Goal: Task Accomplishment & Management: Manage account settings

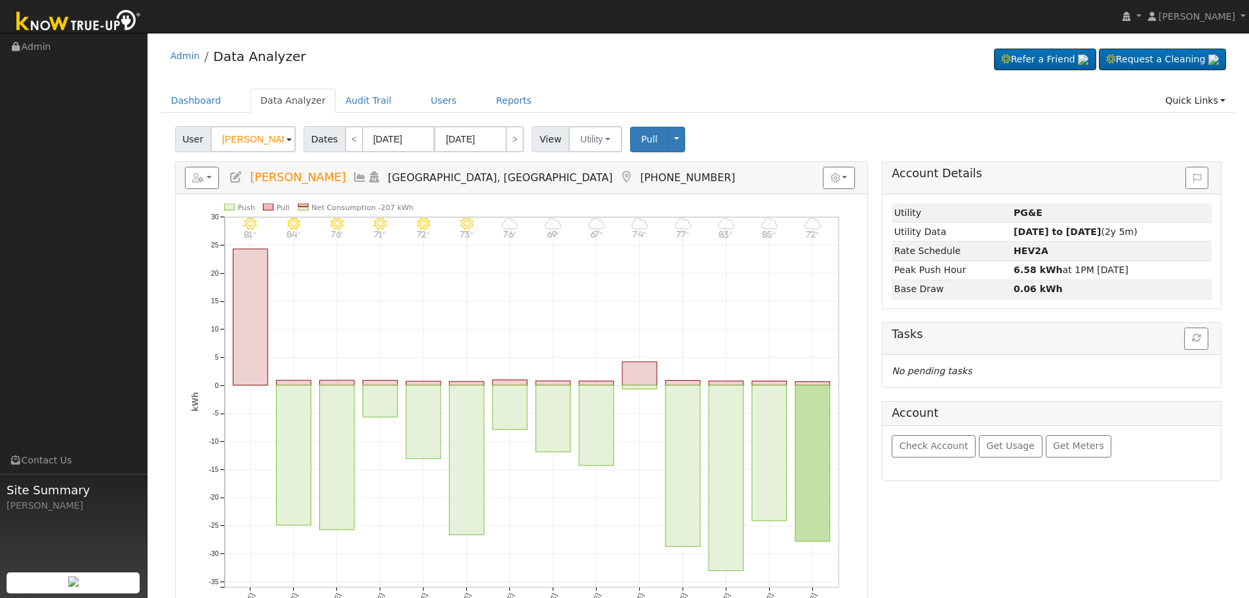
click at [241, 124] on div "User [PERSON_NAME] Account Default Account Default Account [STREET_ADDRESS] Pri…" at bounding box center [699, 136] width 1052 height 31
click at [239, 132] on input "[PERSON_NAME]" at bounding box center [253, 139] width 85 height 26
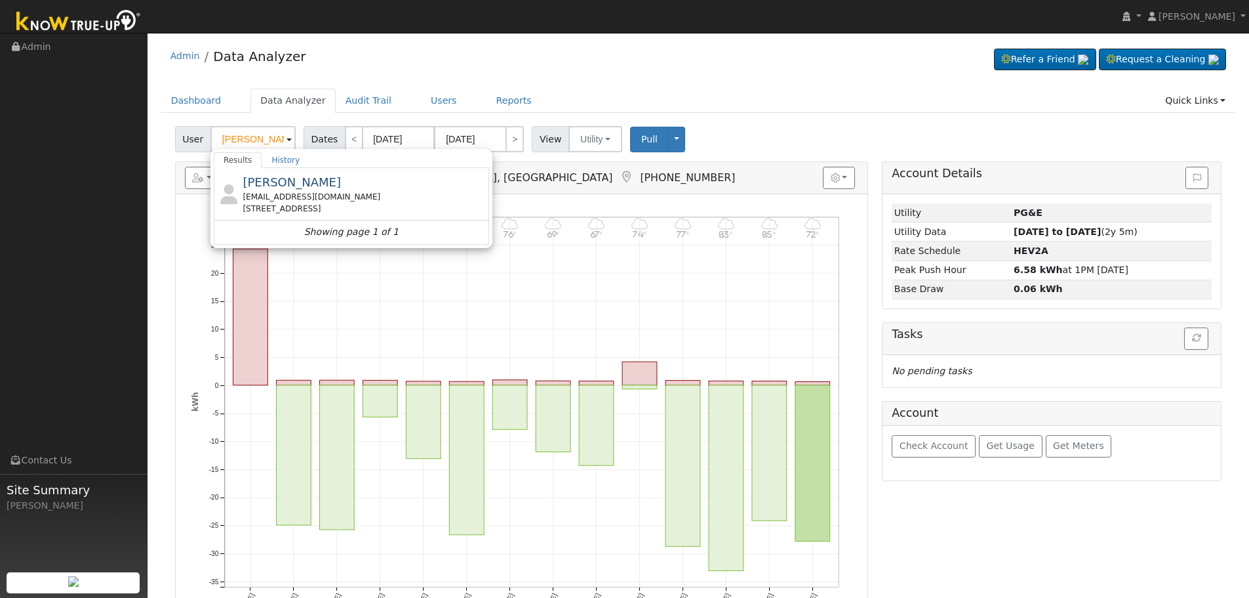
click at [342, 197] on div "[EMAIL_ADDRESS][DOMAIN_NAME]" at bounding box center [364, 197] width 243 height 12
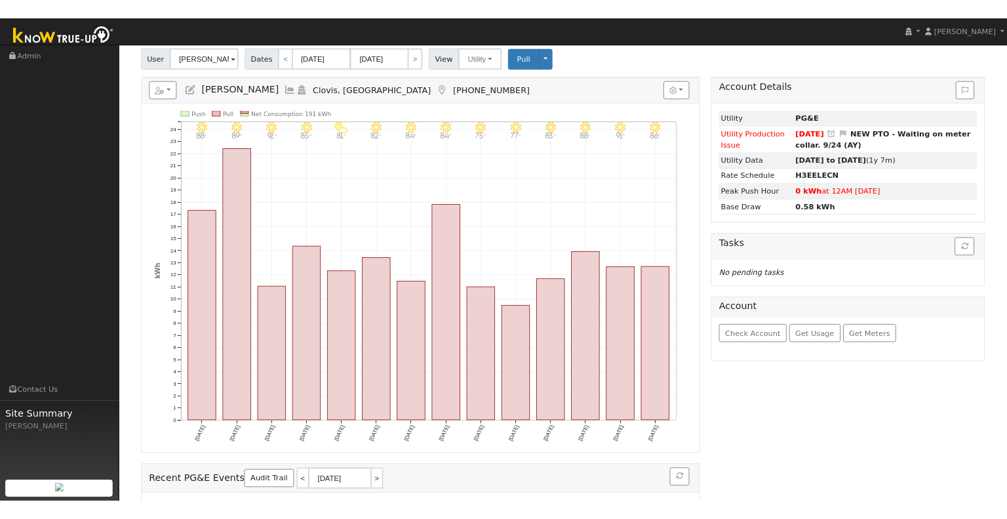
scroll to position [66, 0]
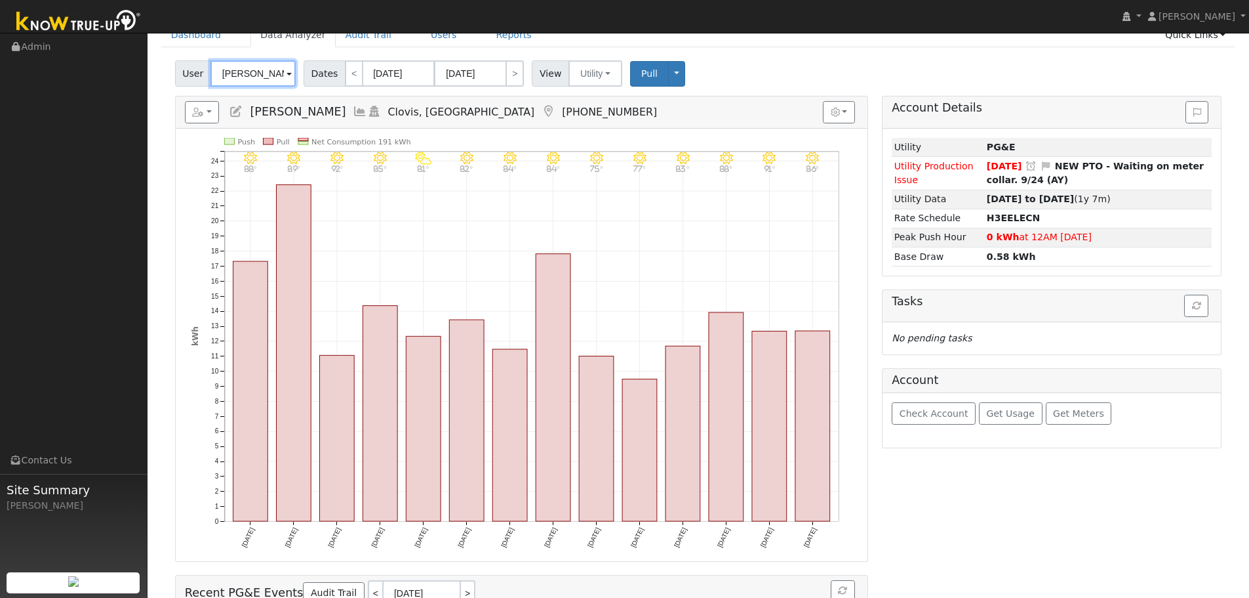
click at [268, 82] on input "[PERSON_NAME]" at bounding box center [253, 73] width 85 height 26
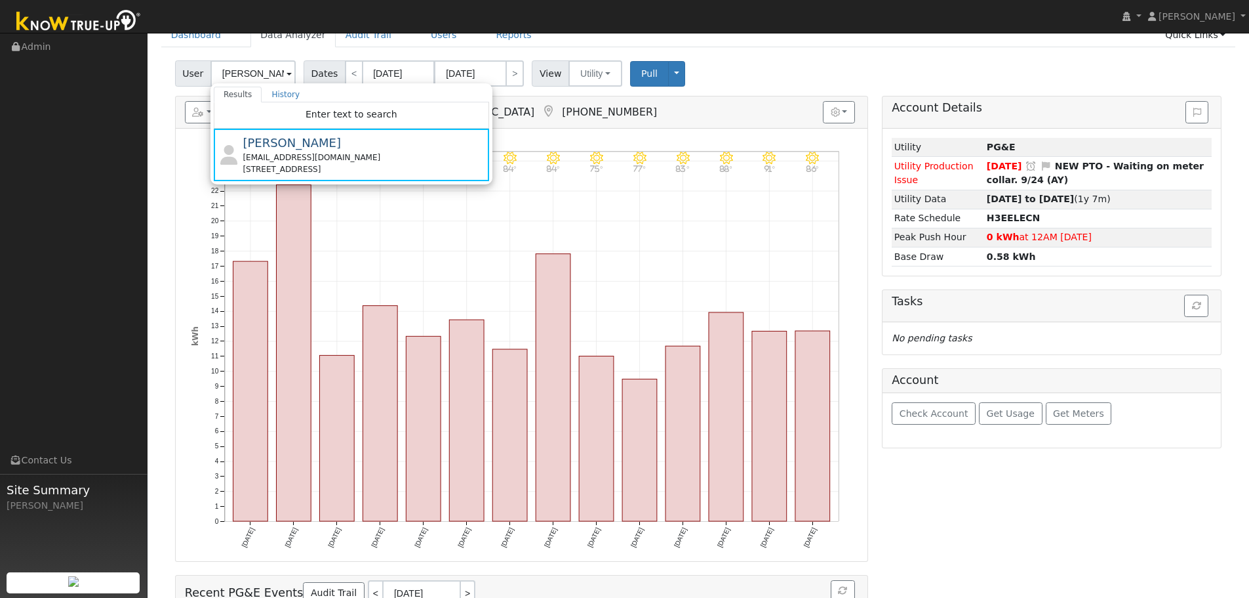
drag, startPoint x: 559, startPoint y: 119, endPoint x: 479, endPoint y: 132, distance: 80.4
click at [556, 119] on h5 "Reports Scenario Health Check Energy Audit Account Timeline User Audit Trail In…" at bounding box center [522, 112] width 674 height 22
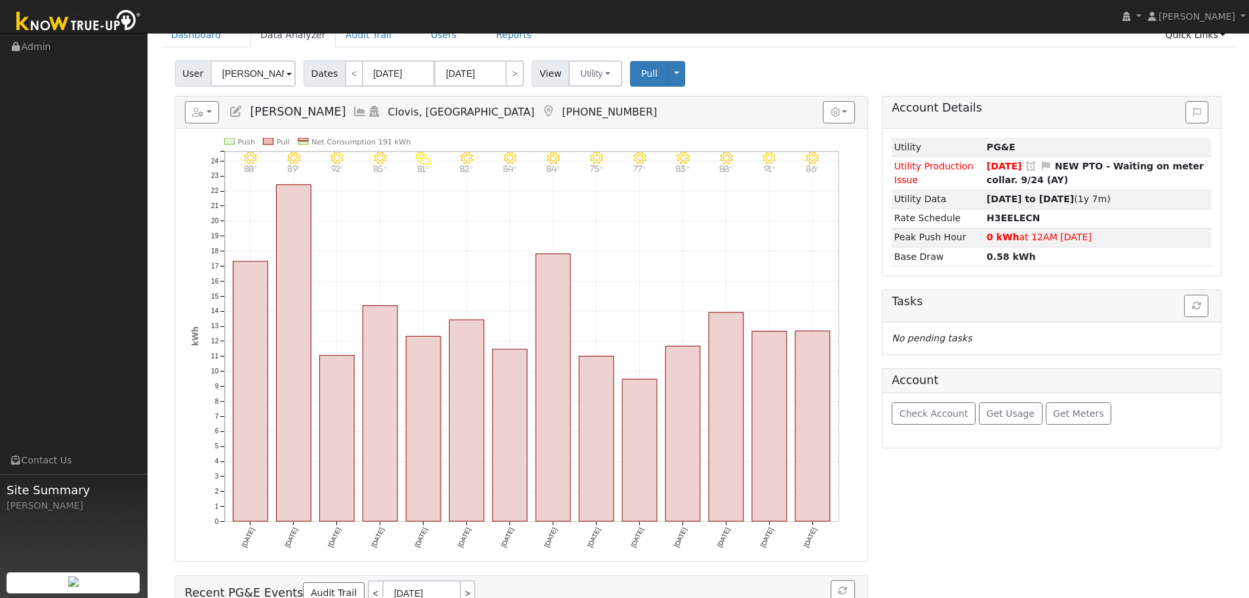
click at [353, 112] on icon at bounding box center [360, 112] width 14 height 12
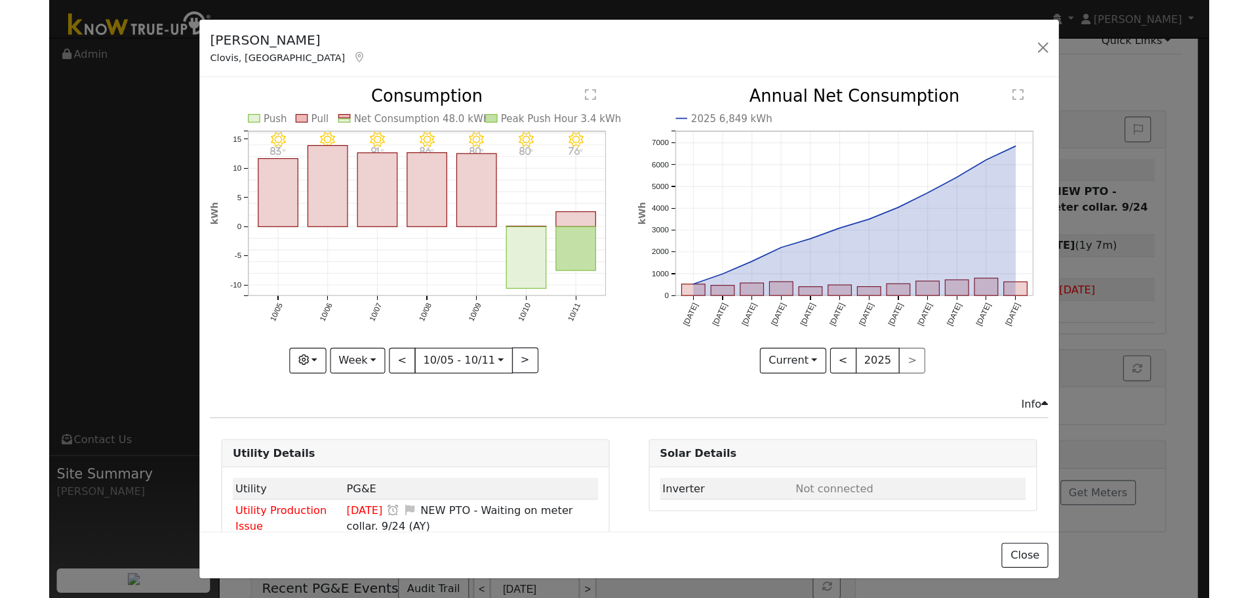
scroll to position [0, 0]
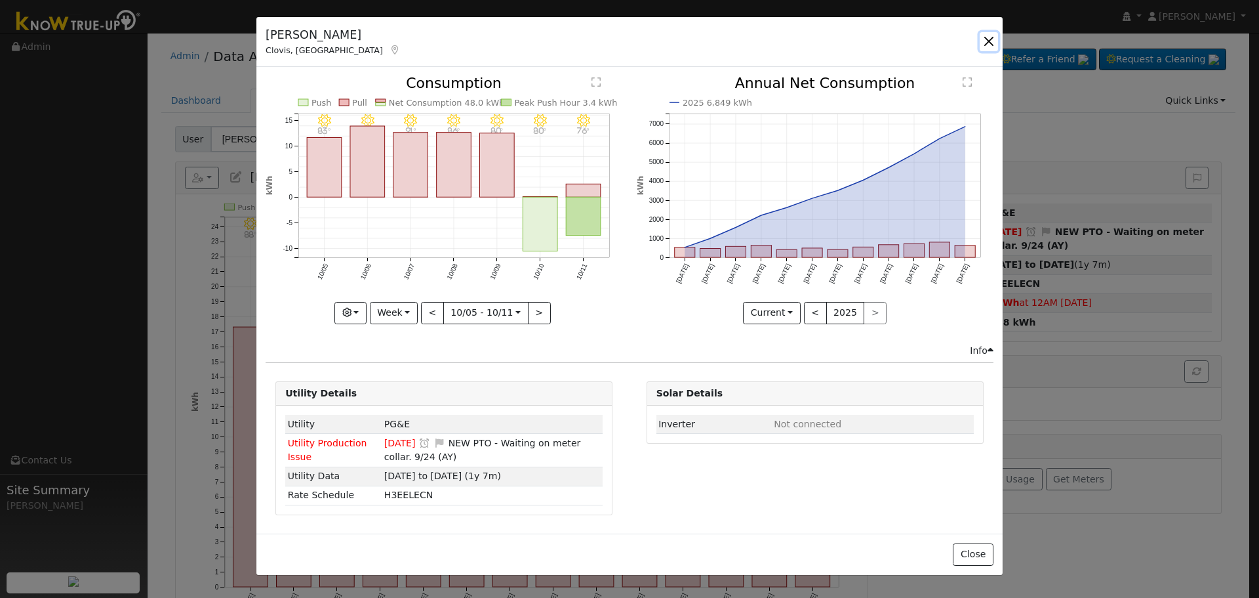
click at [992, 41] on button "button" at bounding box center [989, 41] width 18 height 18
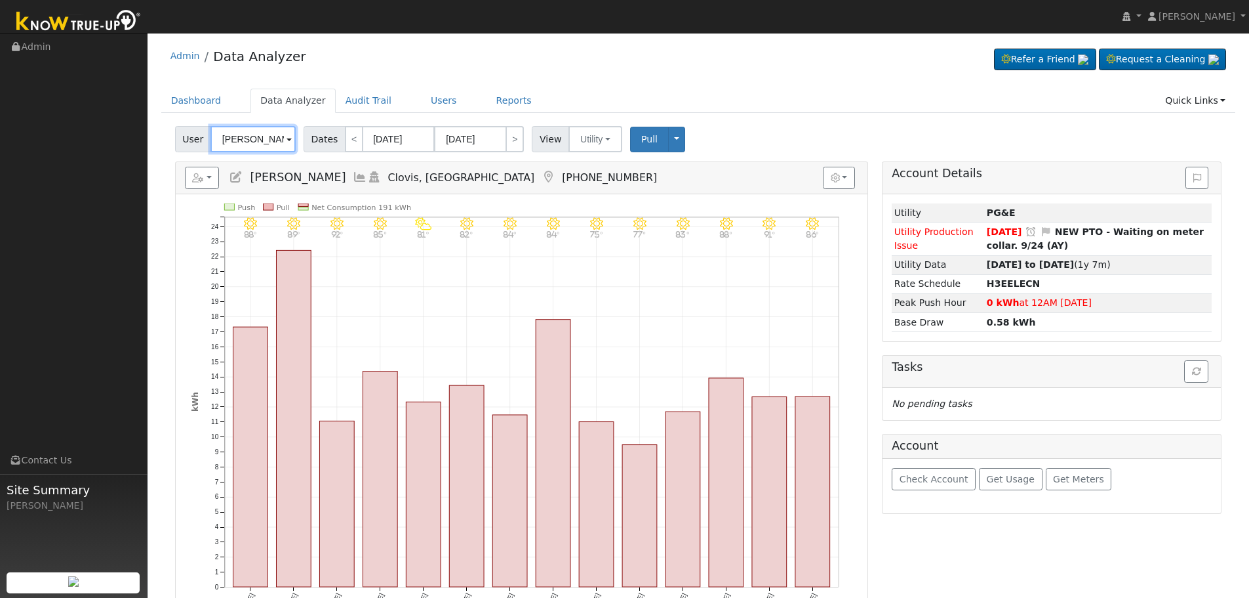
click at [250, 143] on input "[PERSON_NAME]" at bounding box center [253, 139] width 85 height 26
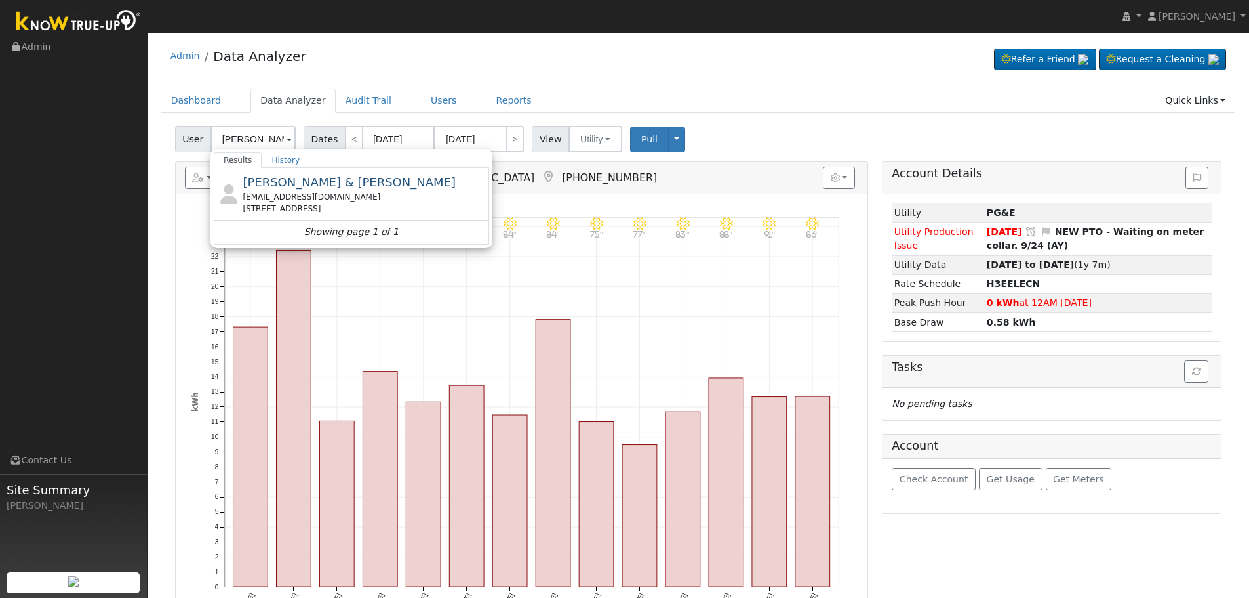
click at [335, 200] on div "[EMAIL_ADDRESS][DOMAIN_NAME]" at bounding box center [364, 197] width 243 height 12
type input "[PERSON_NAME] & [PERSON_NAME]"
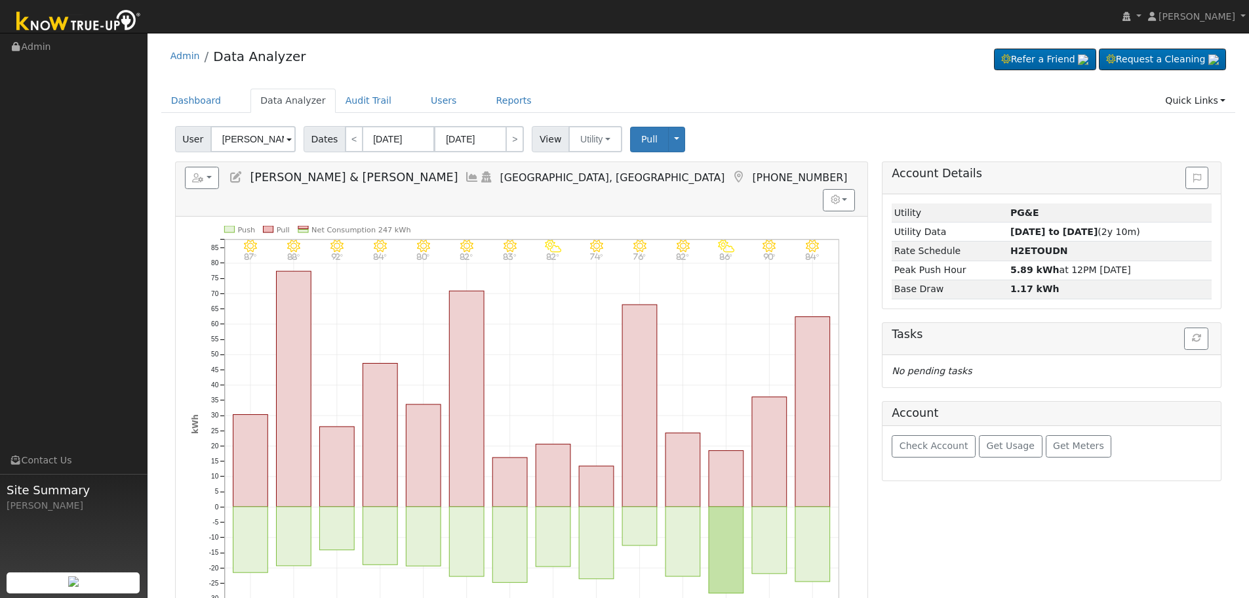
click at [465, 180] on icon at bounding box center [472, 177] width 14 height 12
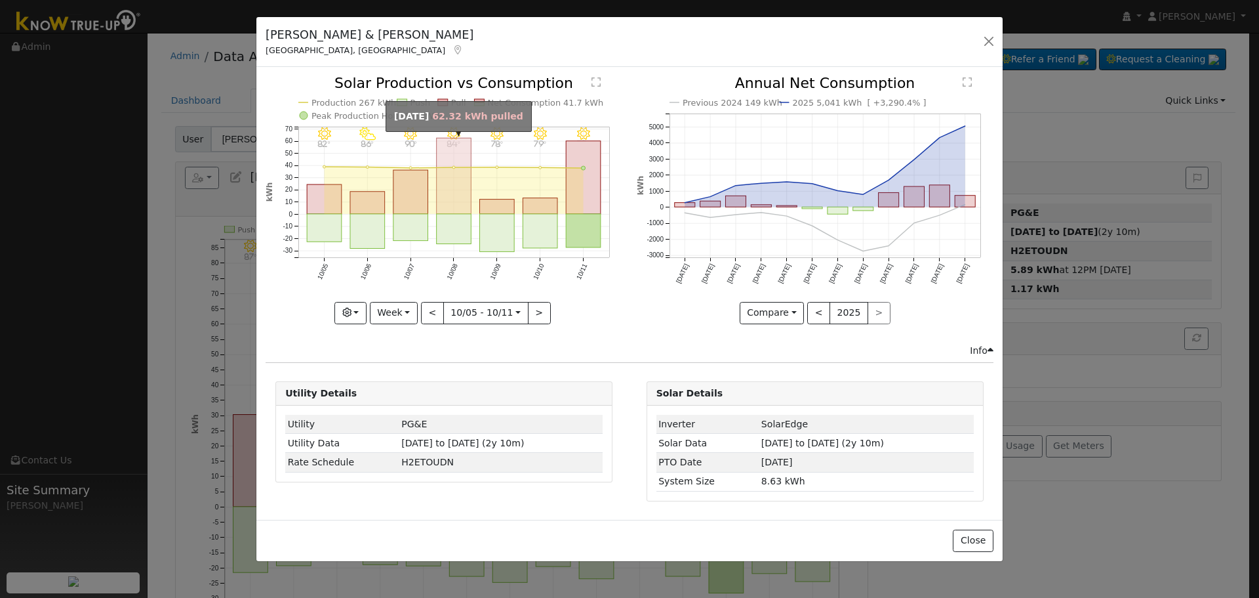
click at [445, 195] on rect "onclick=""" at bounding box center [454, 176] width 35 height 76
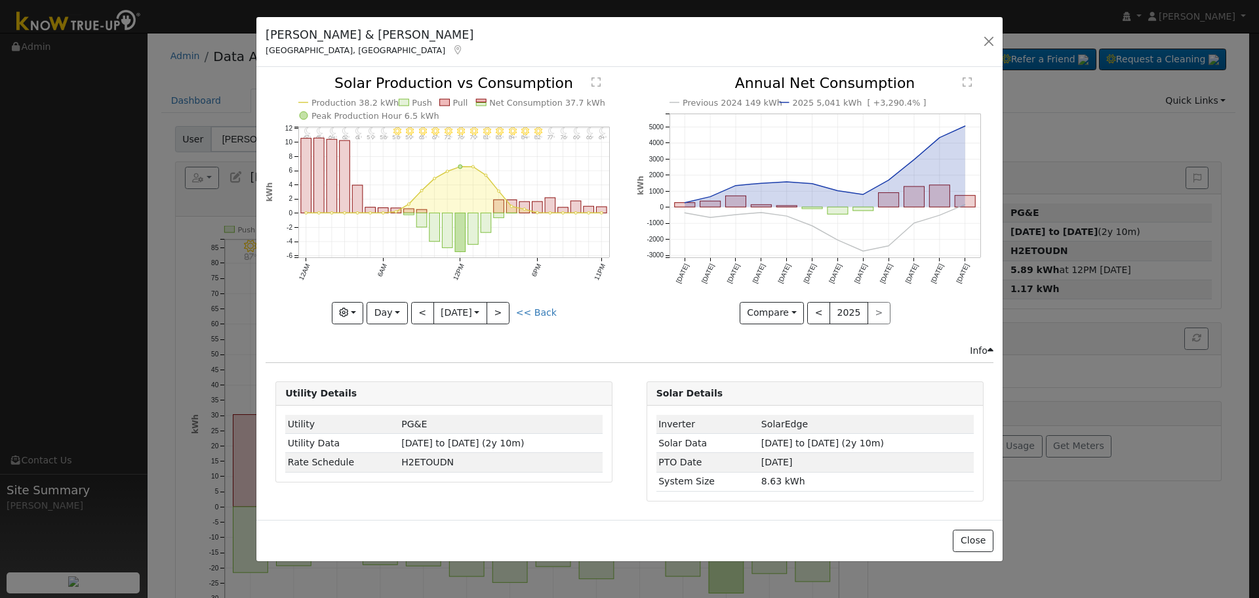
click at [535, 312] on link "<< Back" at bounding box center [536, 312] width 41 height 10
type input "[DATE]"
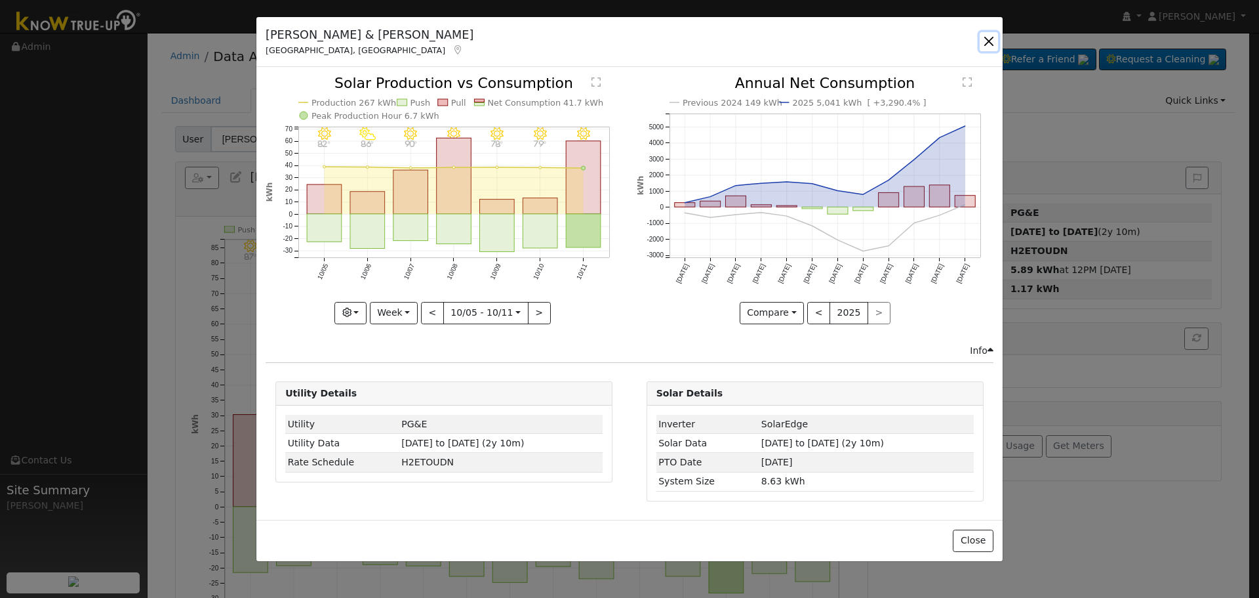
click at [991, 49] on button "button" at bounding box center [989, 41] width 18 height 18
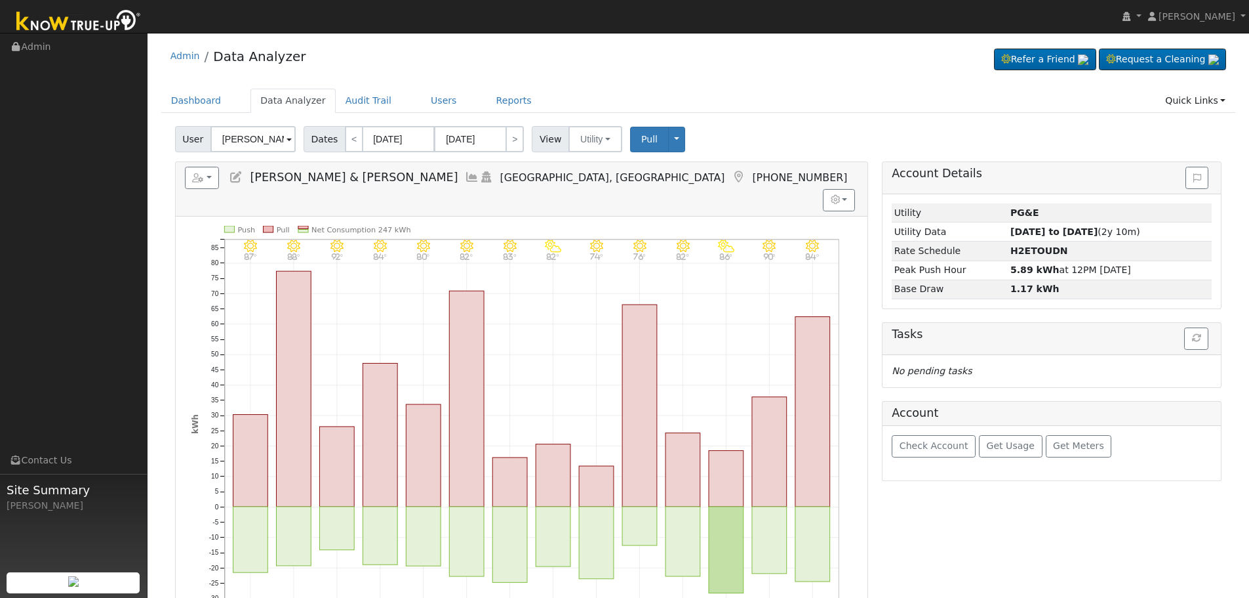
click at [465, 173] on icon at bounding box center [472, 177] width 14 height 12
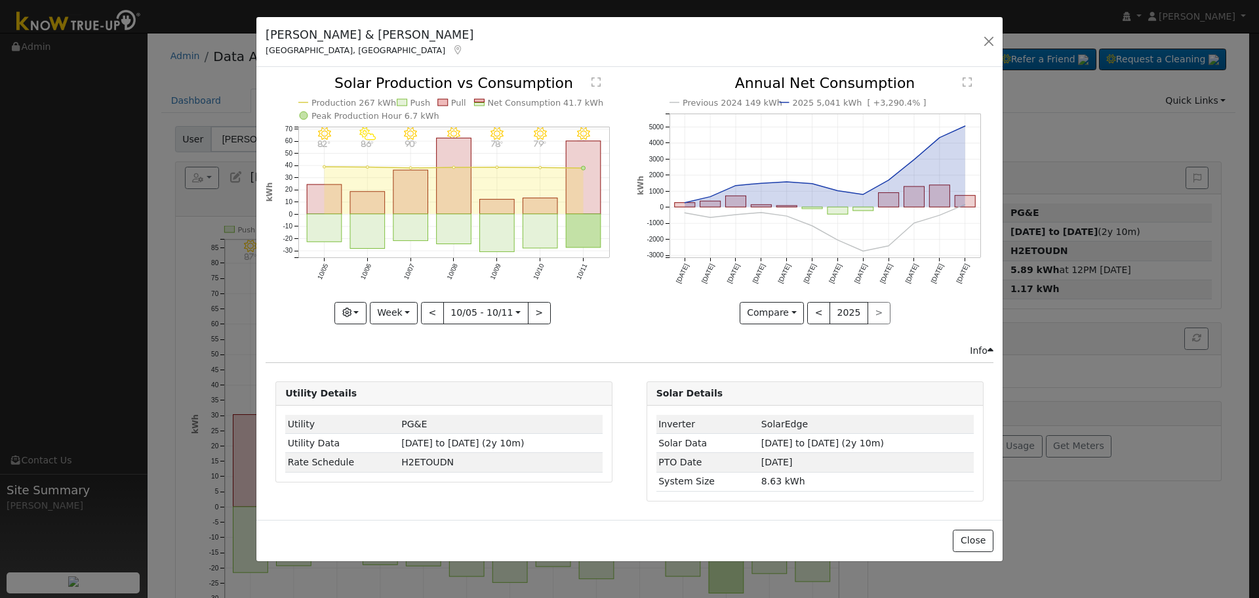
click at [708, 200] on icon "Previous 2024 149 kWh 2025 5,041 kWh [ +3,290.4% ] [DATE] Nov '[DATE] Jan '[DAT…" at bounding box center [815, 195] width 357 height 239
click at [708, 206] on rect "onclick=""" at bounding box center [710, 204] width 20 height 6
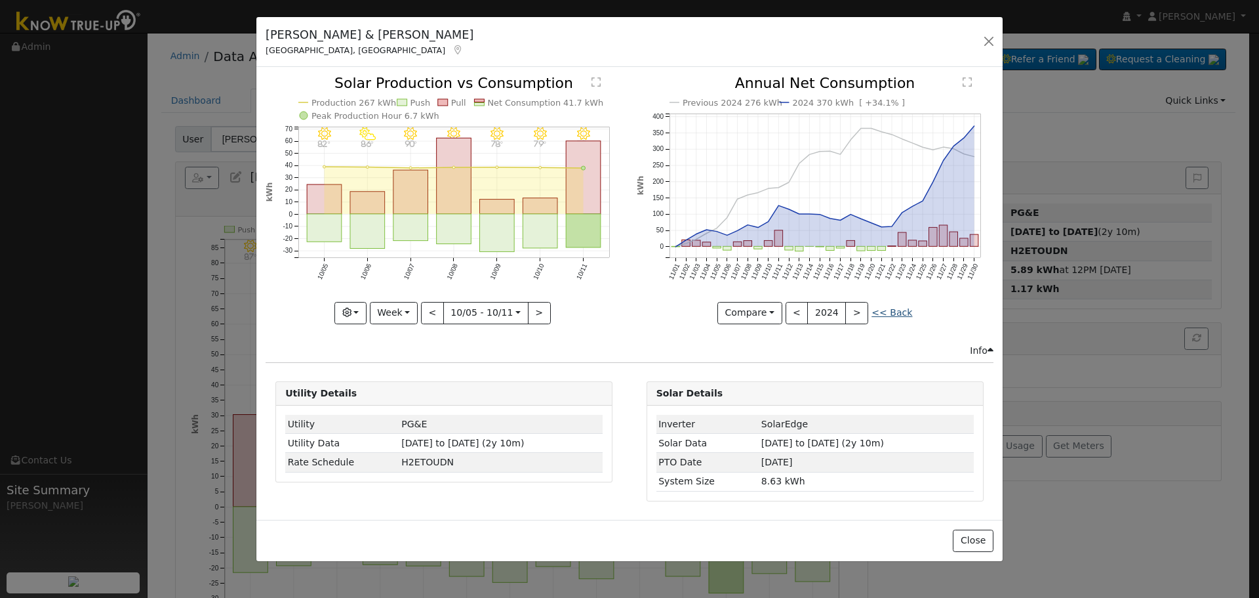
click at [881, 312] on link "<< Back" at bounding box center [892, 312] width 41 height 10
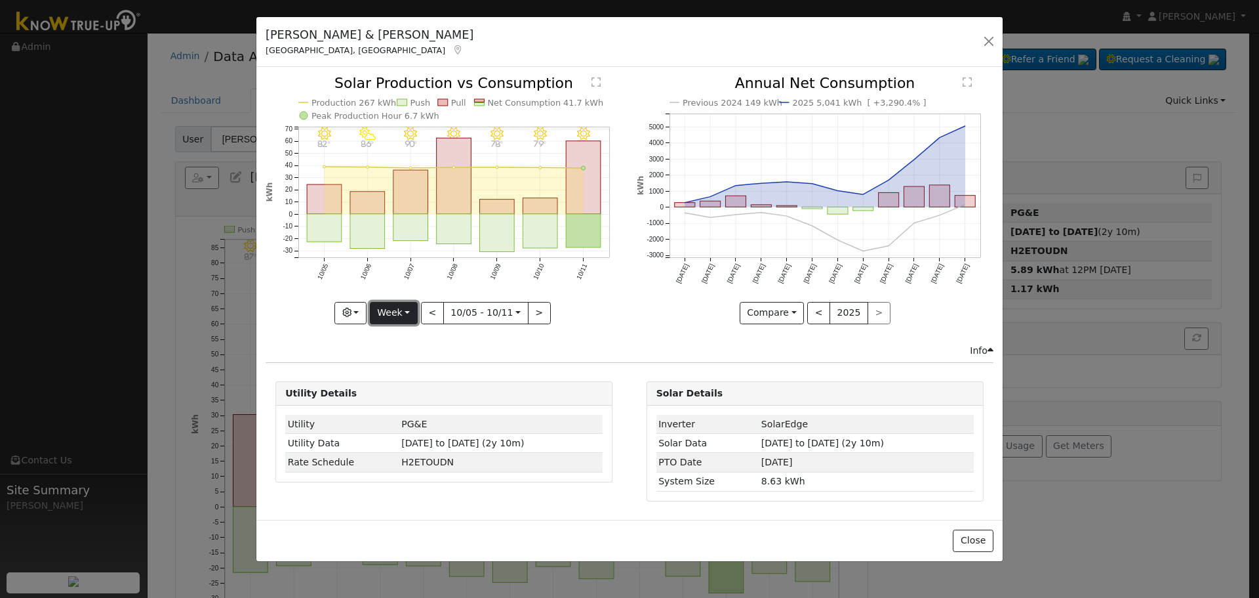
click at [401, 306] on button "Week" at bounding box center [394, 313] width 48 height 22
click at [417, 395] on link "Year" at bounding box center [416, 395] width 91 height 18
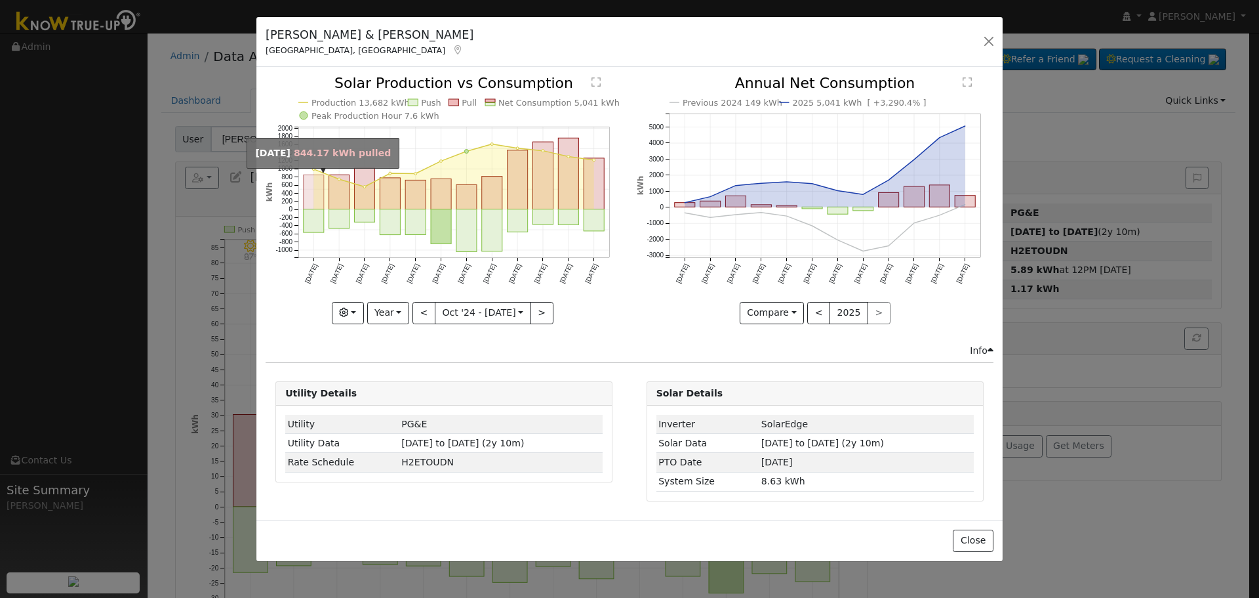
click at [314, 199] on rect "onclick=""" at bounding box center [314, 192] width 20 height 34
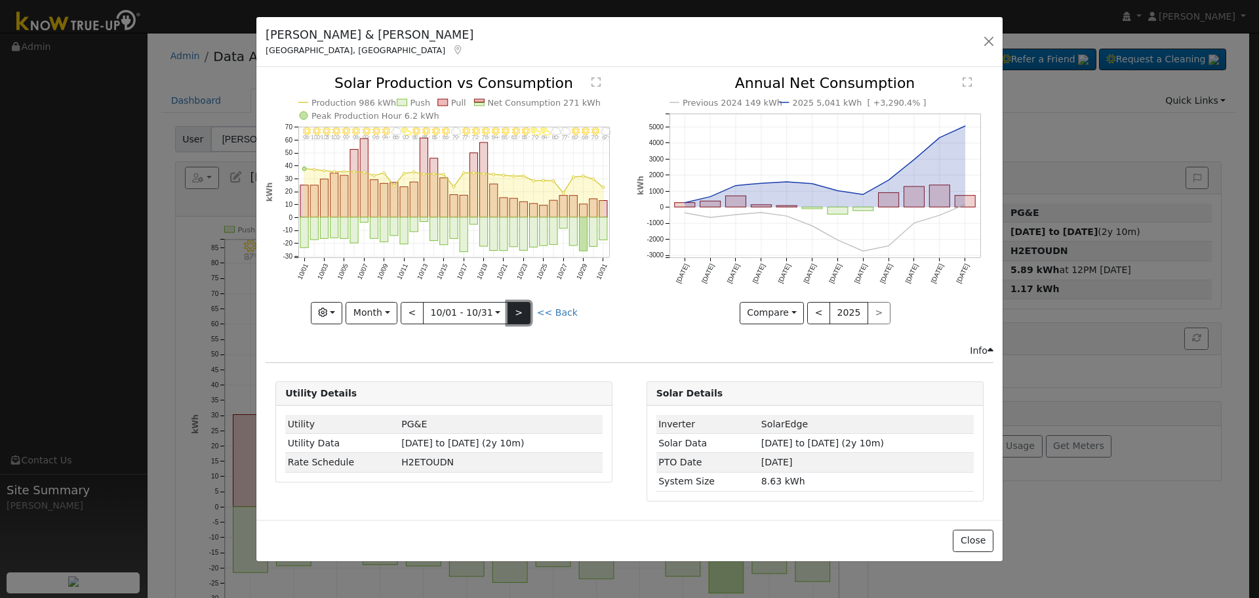
click at [522, 312] on button ">" at bounding box center [519, 313] width 23 height 22
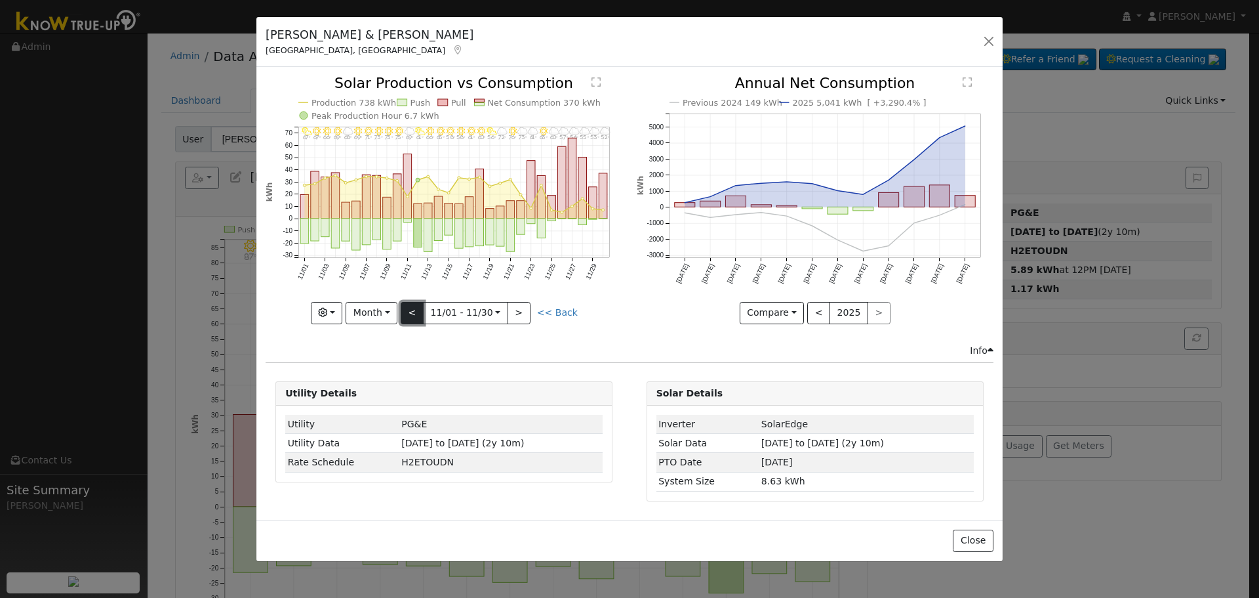
click at [421, 311] on button "<" at bounding box center [412, 313] width 23 height 22
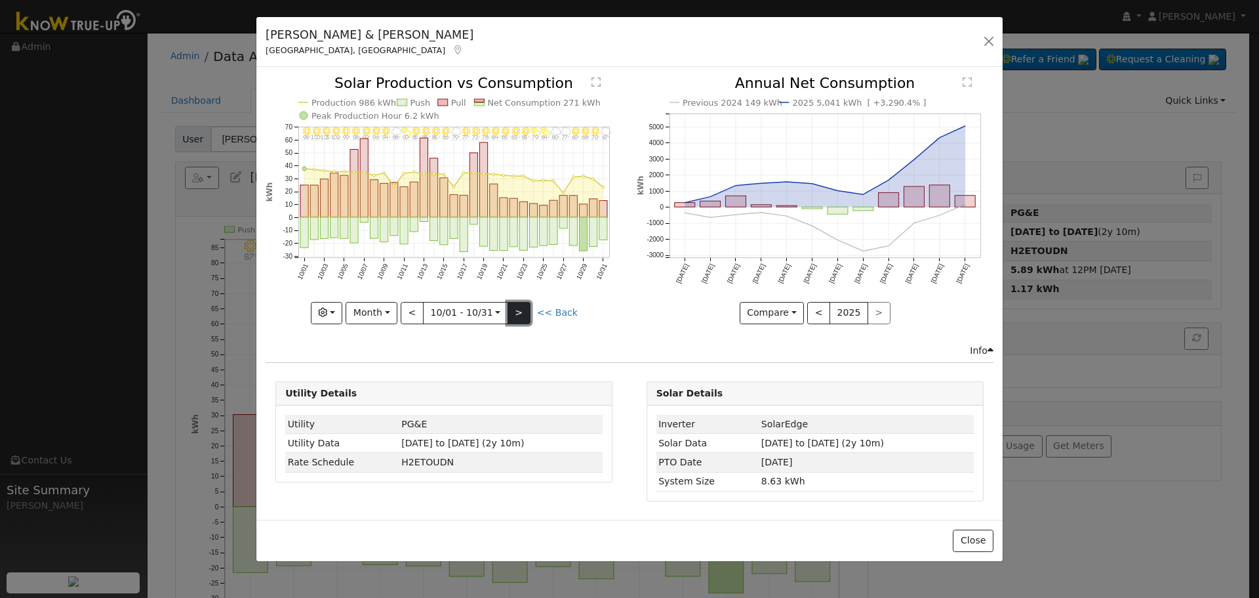
click at [519, 316] on button ">" at bounding box center [519, 313] width 23 height 22
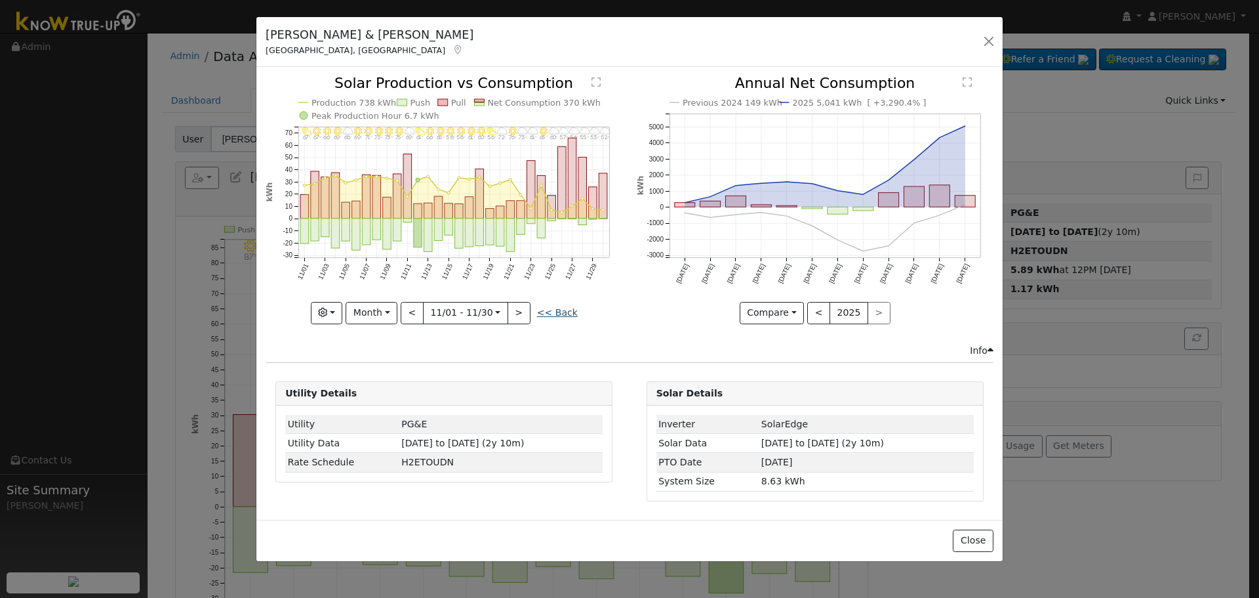
click at [544, 310] on link "<< Back" at bounding box center [557, 312] width 41 height 10
type input "[DATE]"
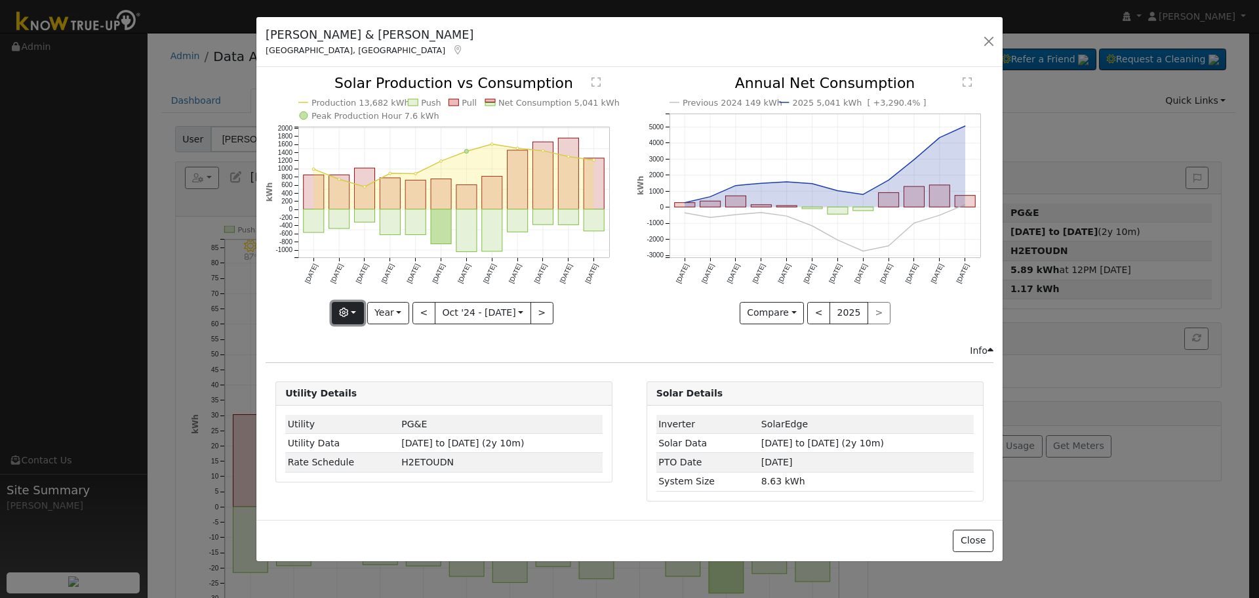
click at [344, 306] on button "button" at bounding box center [348, 313] width 32 height 22
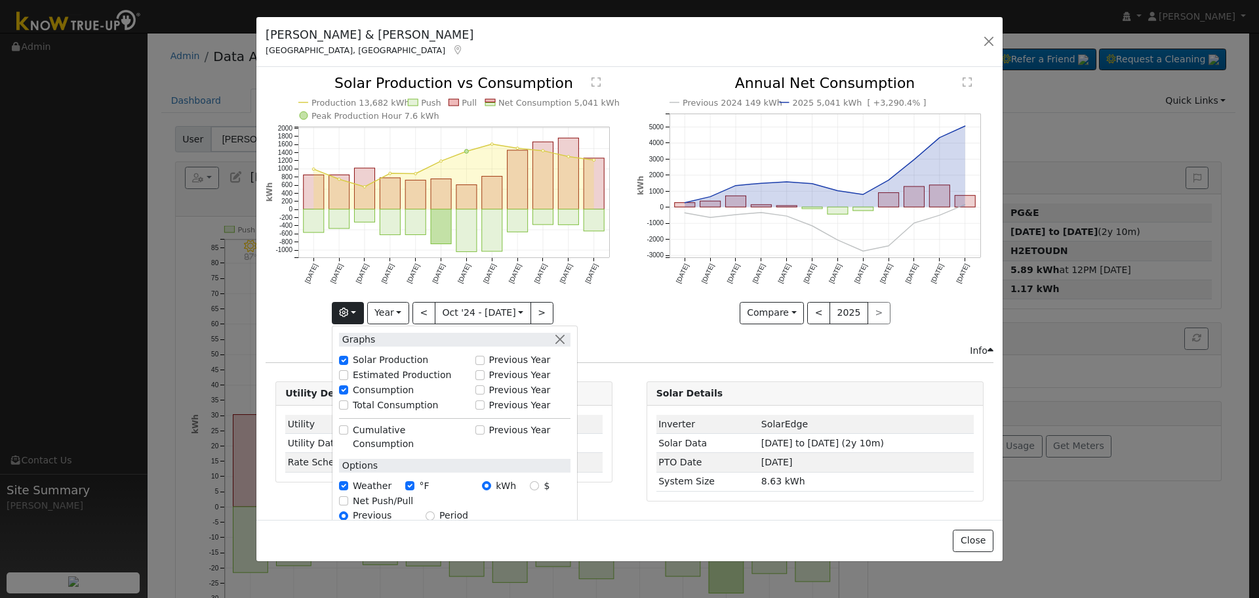
click at [410, 405] on label "Total Consumption" at bounding box center [396, 405] width 86 height 14
click at [348, 405] on input "Total Consumption" at bounding box center [343, 404] width 9 height 9
checkbox input "true"
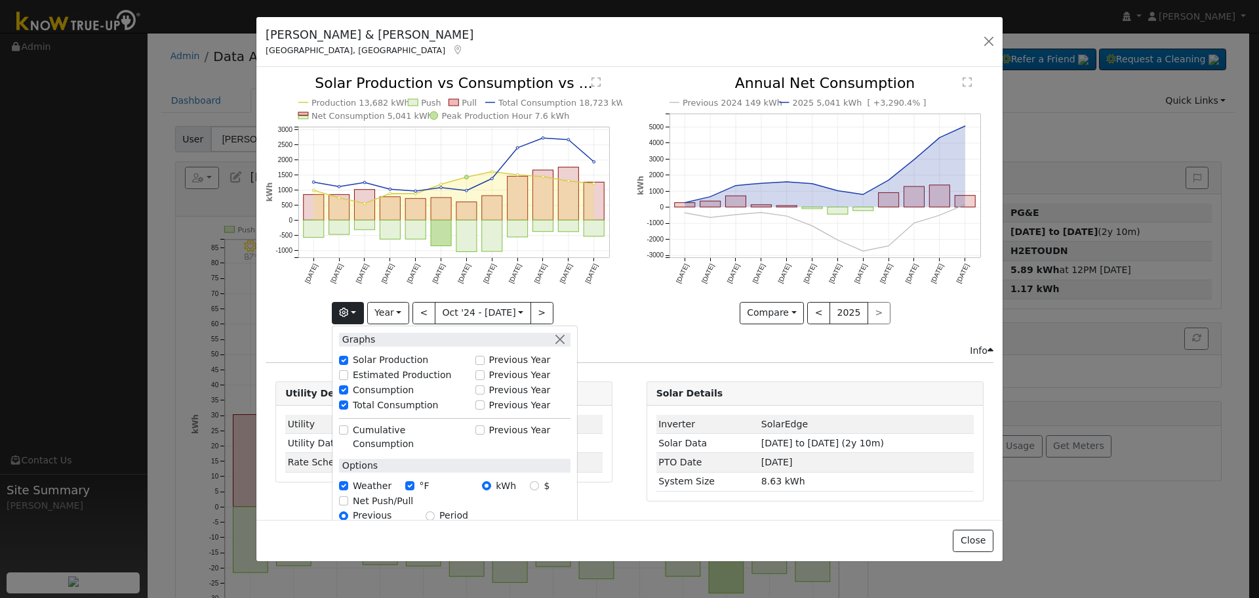
click at [649, 319] on div "Compare Compare Previous Current Year < 2025 >" at bounding box center [815, 313] width 357 height 22
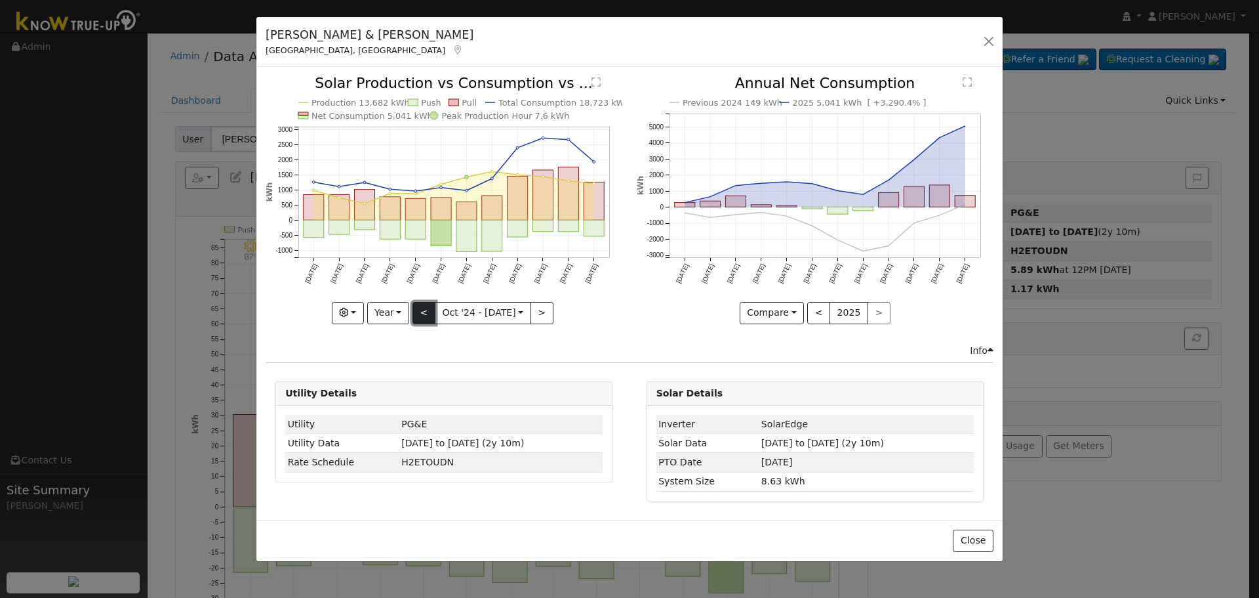
click at [429, 312] on button "<" at bounding box center [424, 313] width 23 height 22
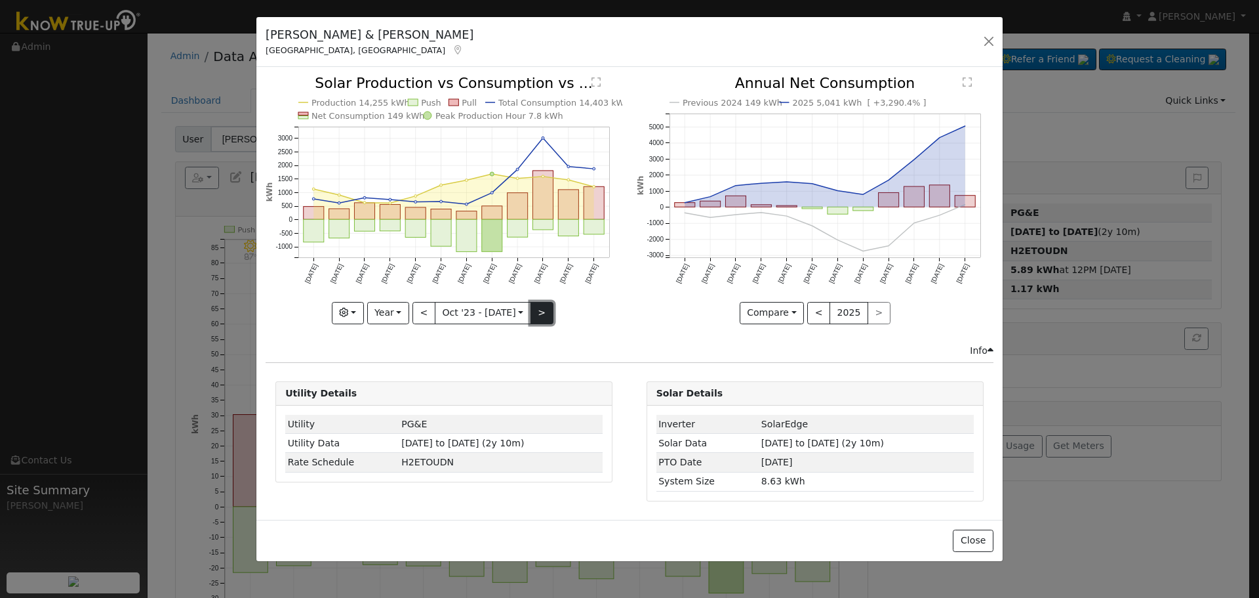
click at [540, 306] on button ">" at bounding box center [542, 313] width 23 height 22
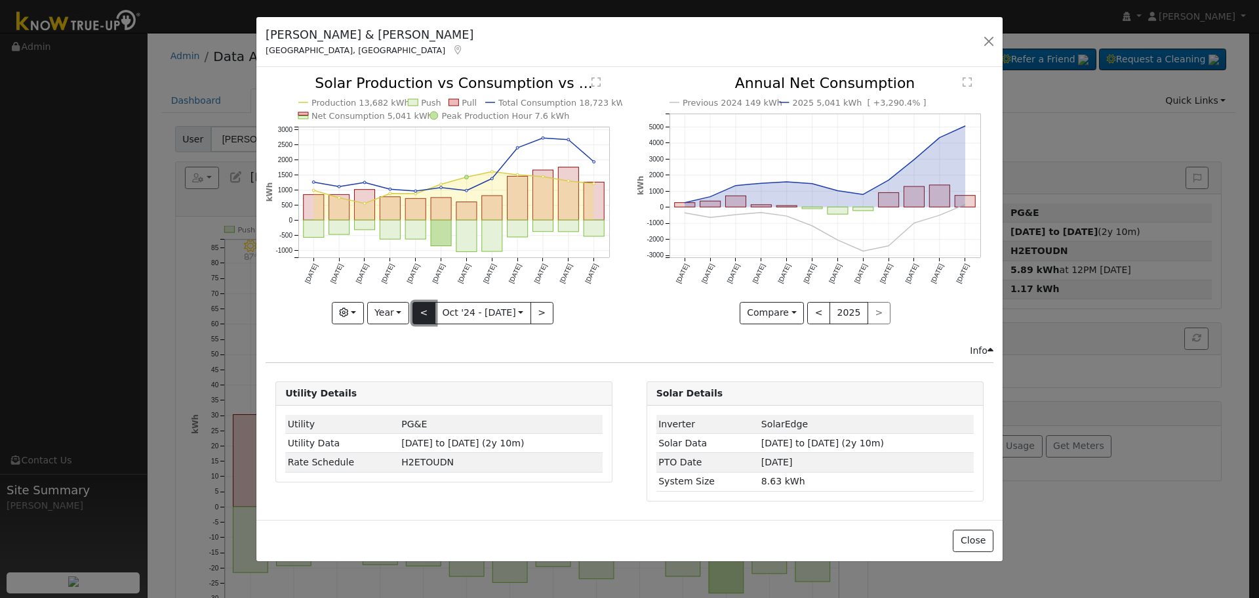
click at [426, 310] on button "<" at bounding box center [424, 313] width 23 height 22
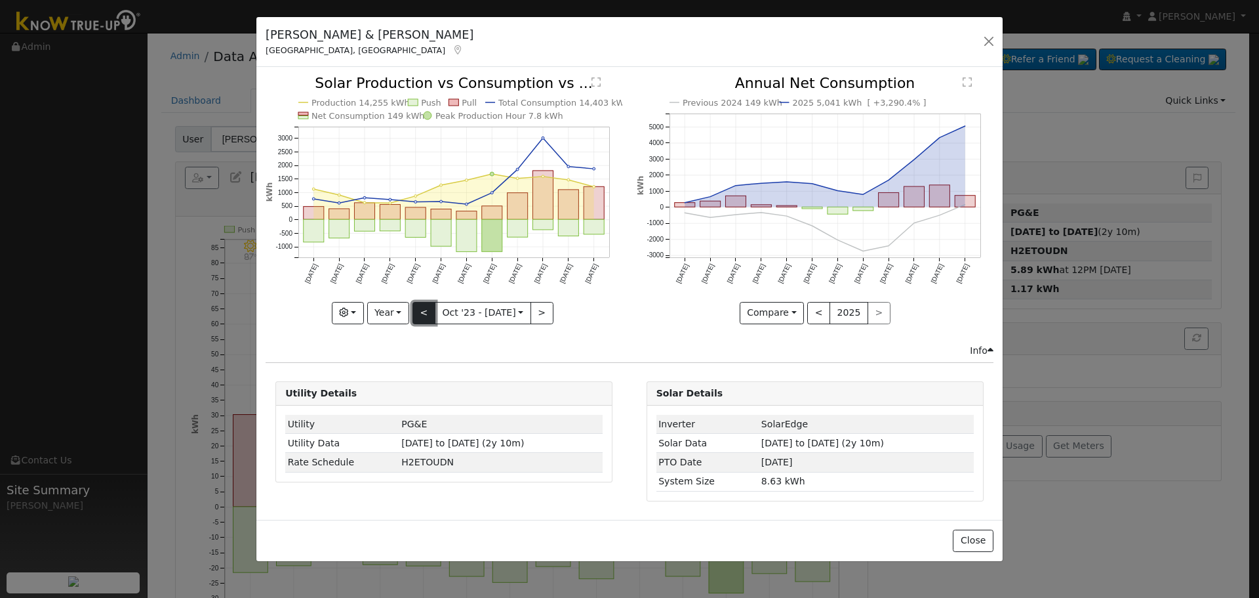
click at [428, 315] on button "<" at bounding box center [424, 313] width 23 height 22
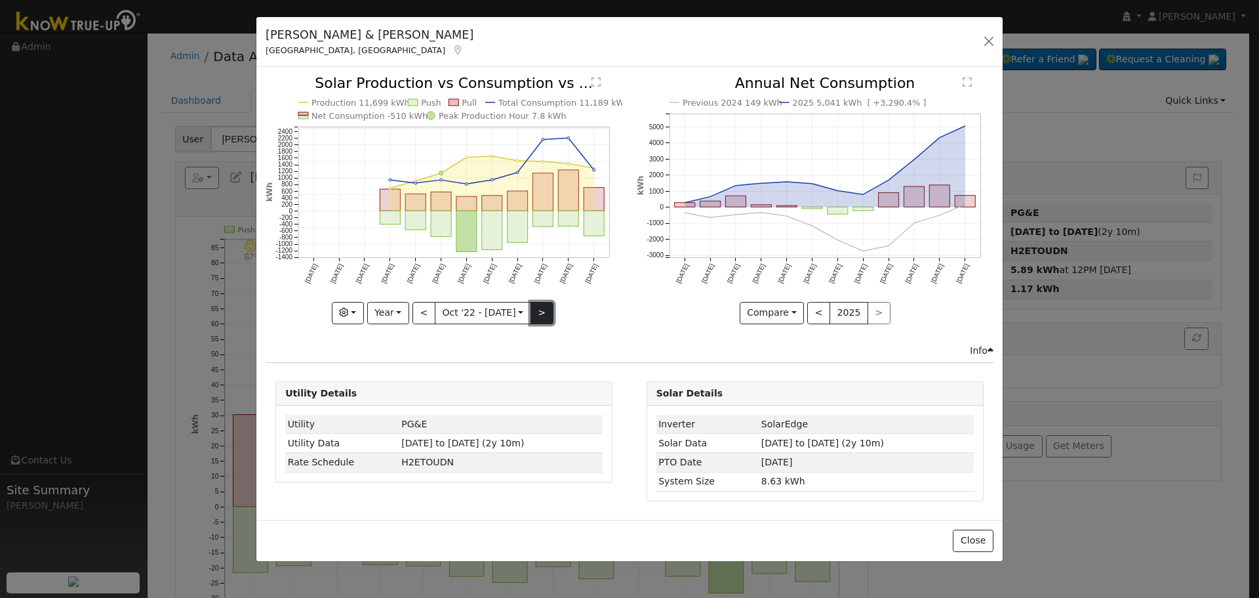
click at [540, 311] on button ">" at bounding box center [542, 313] width 23 height 22
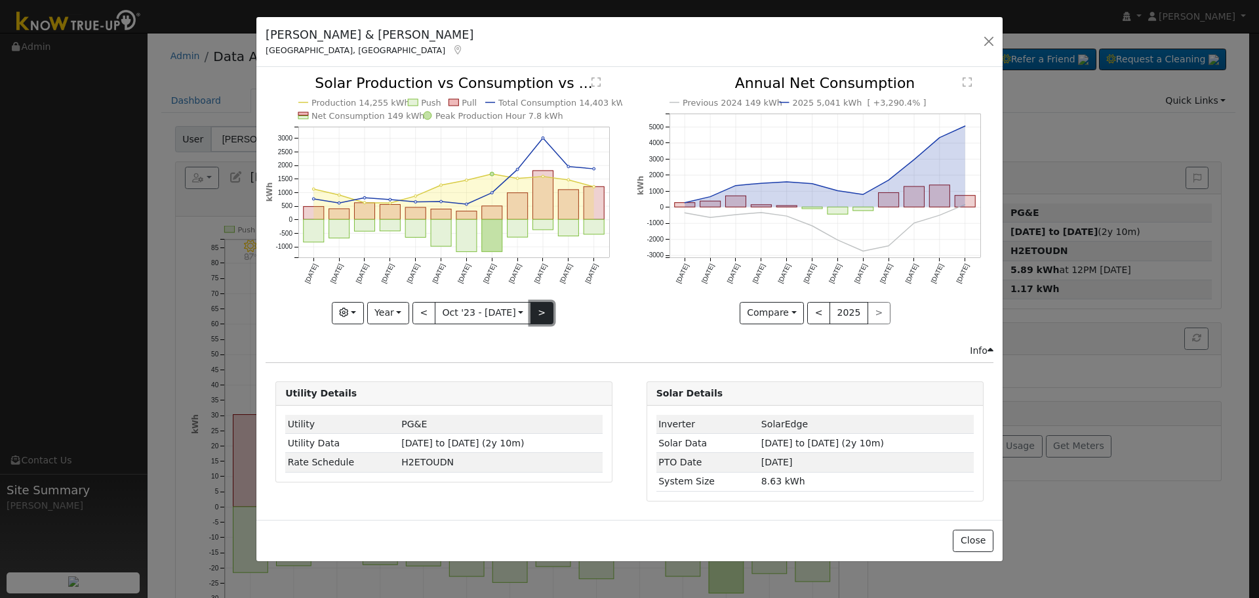
click at [540, 311] on button ">" at bounding box center [542, 313] width 23 height 22
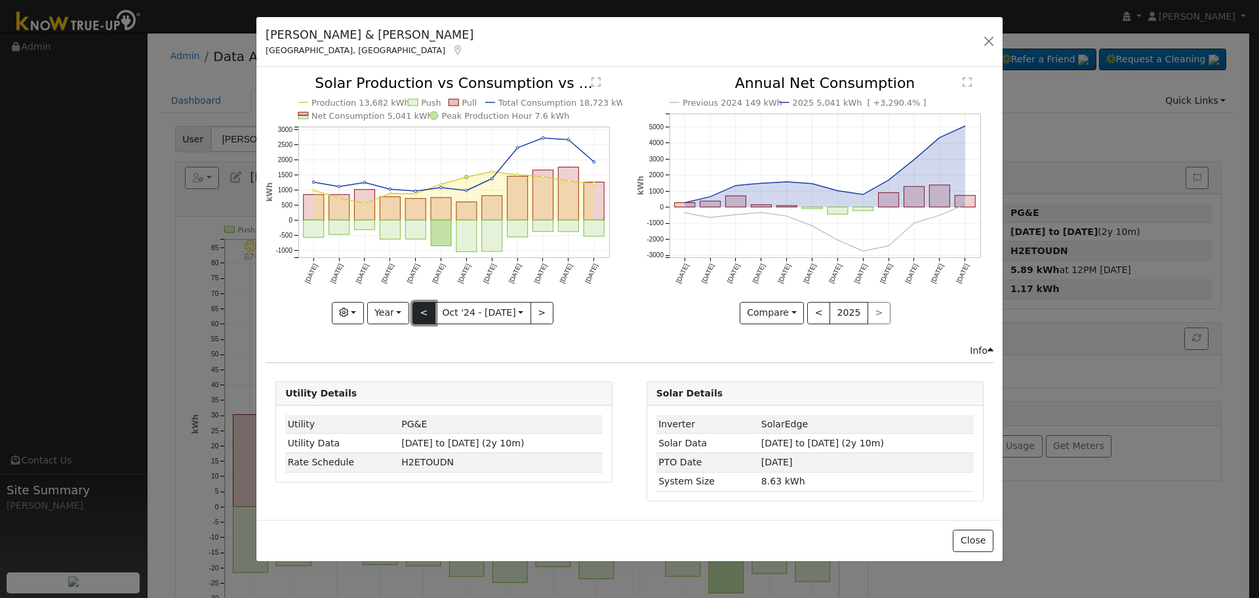
click at [426, 311] on button "<" at bounding box center [424, 313] width 23 height 22
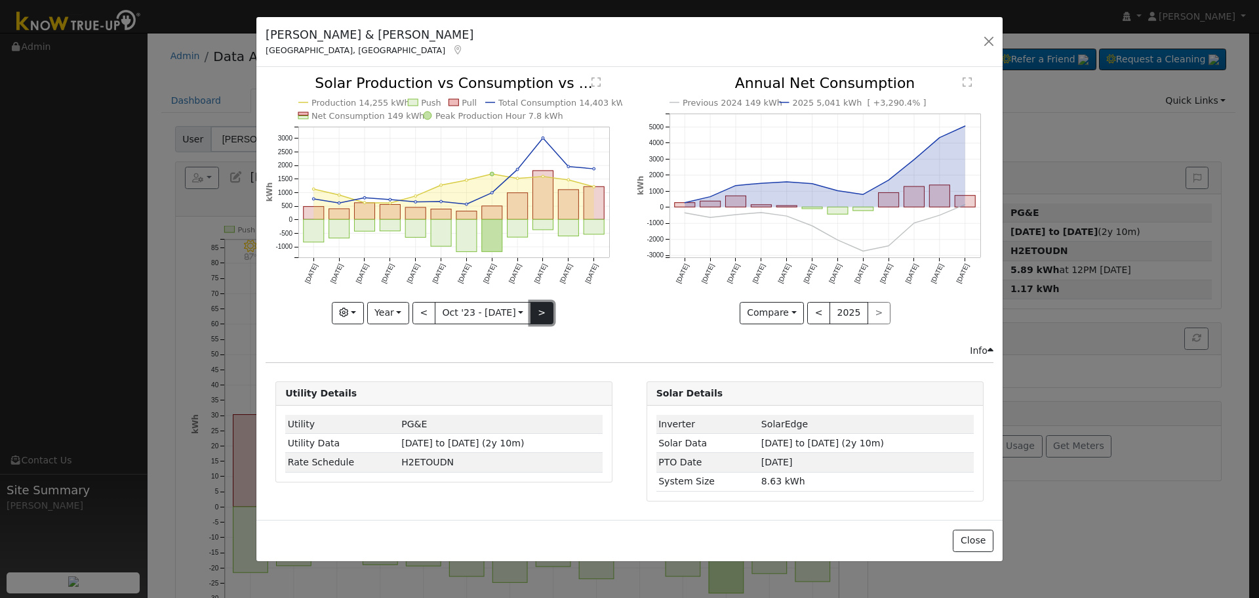
click at [539, 307] on button ">" at bounding box center [542, 313] width 23 height 22
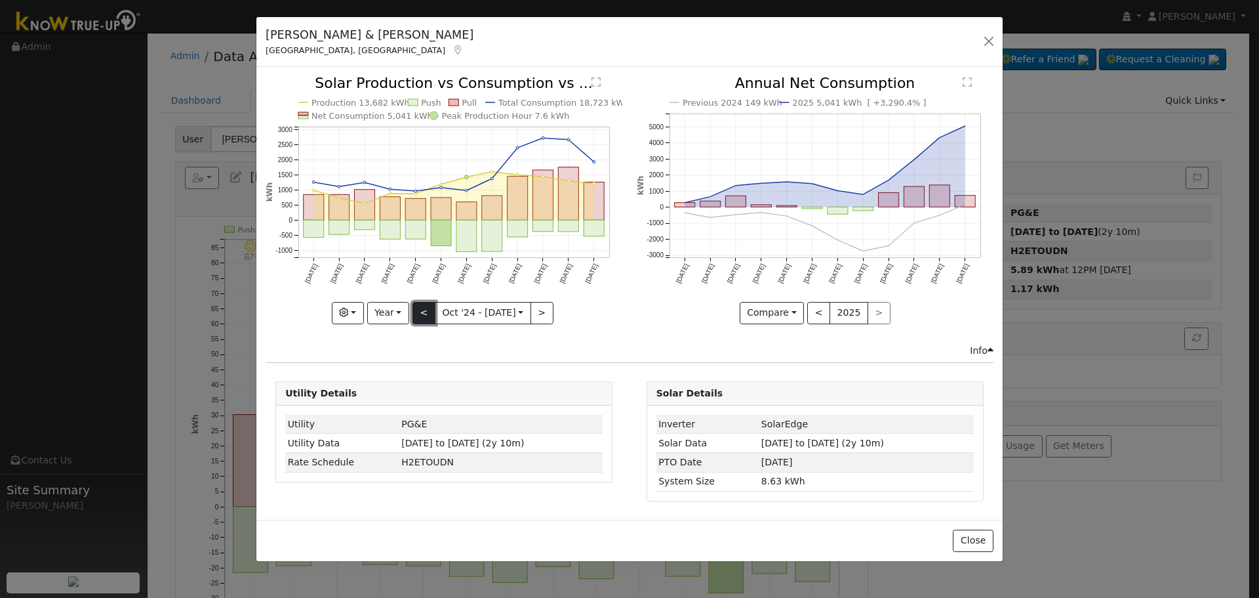
click at [421, 308] on button "<" at bounding box center [424, 313] width 23 height 22
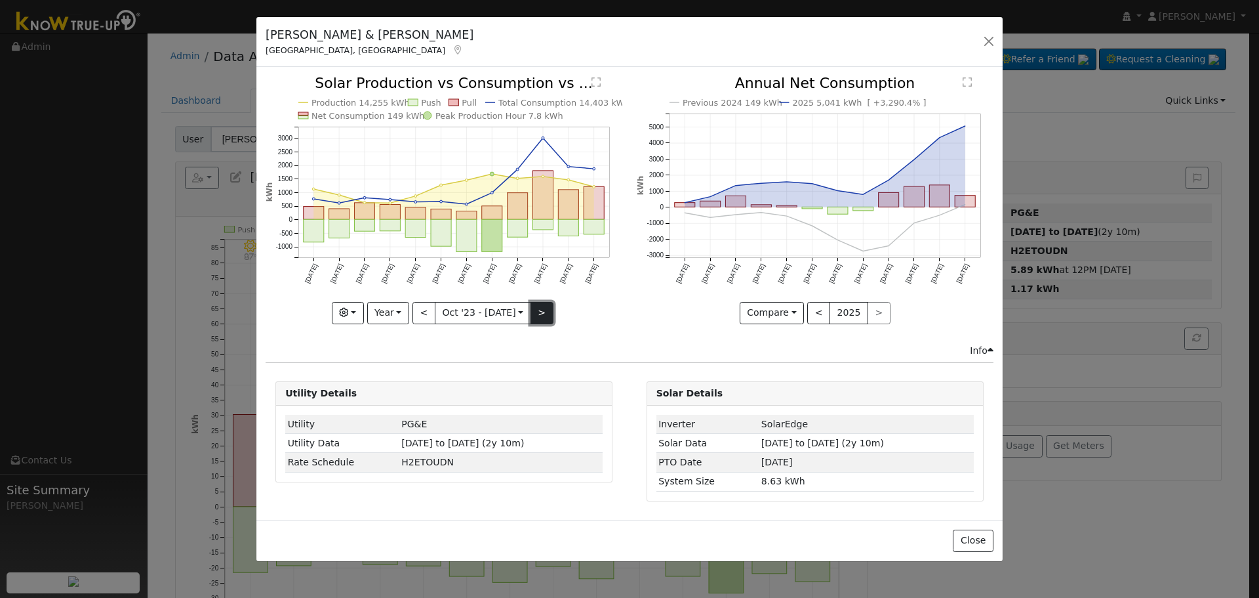
click at [542, 311] on button ">" at bounding box center [542, 313] width 23 height 22
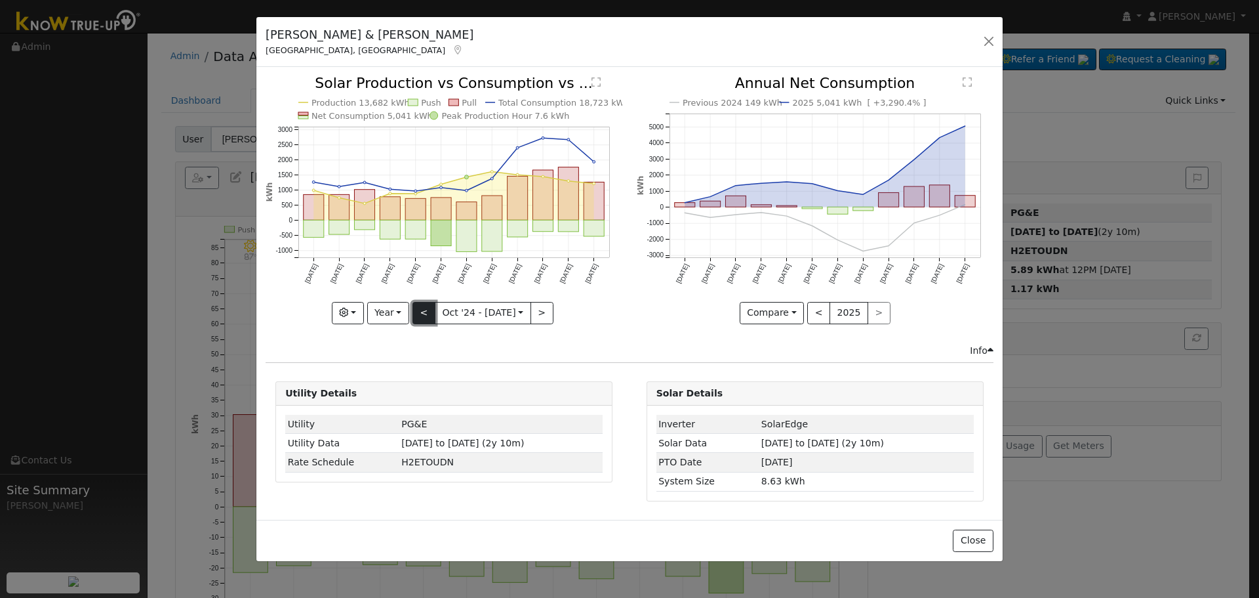
click at [422, 314] on button "<" at bounding box center [424, 313] width 23 height 22
type input "[DATE]"
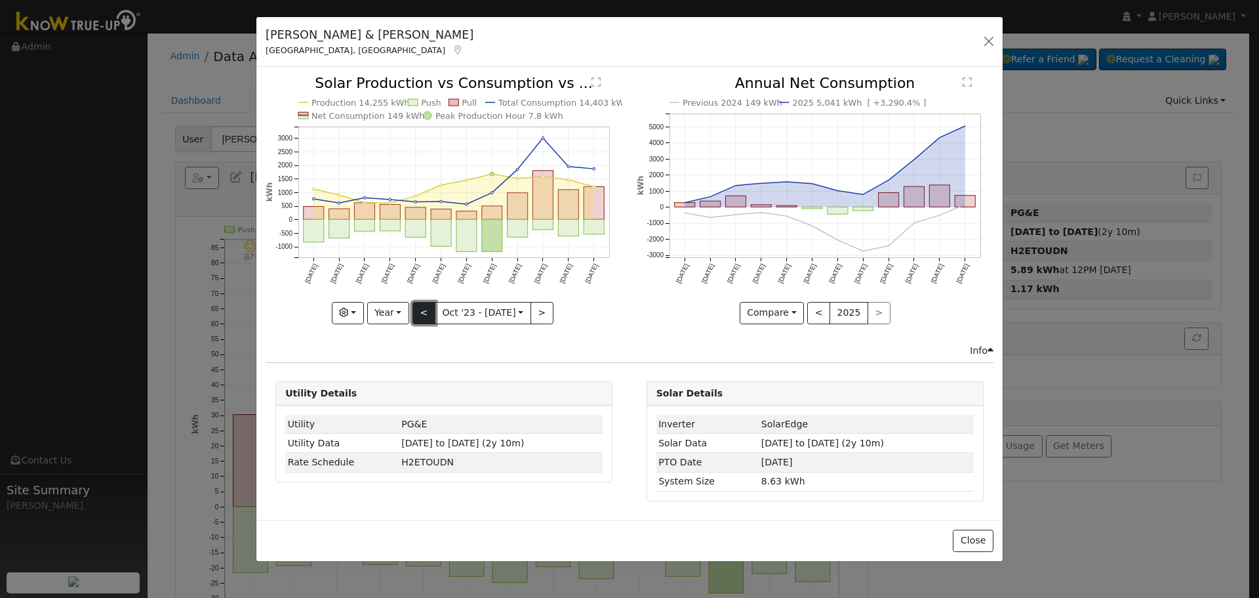
click at [426, 312] on button "<" at bounding box center [424, 313] width 23 height 22
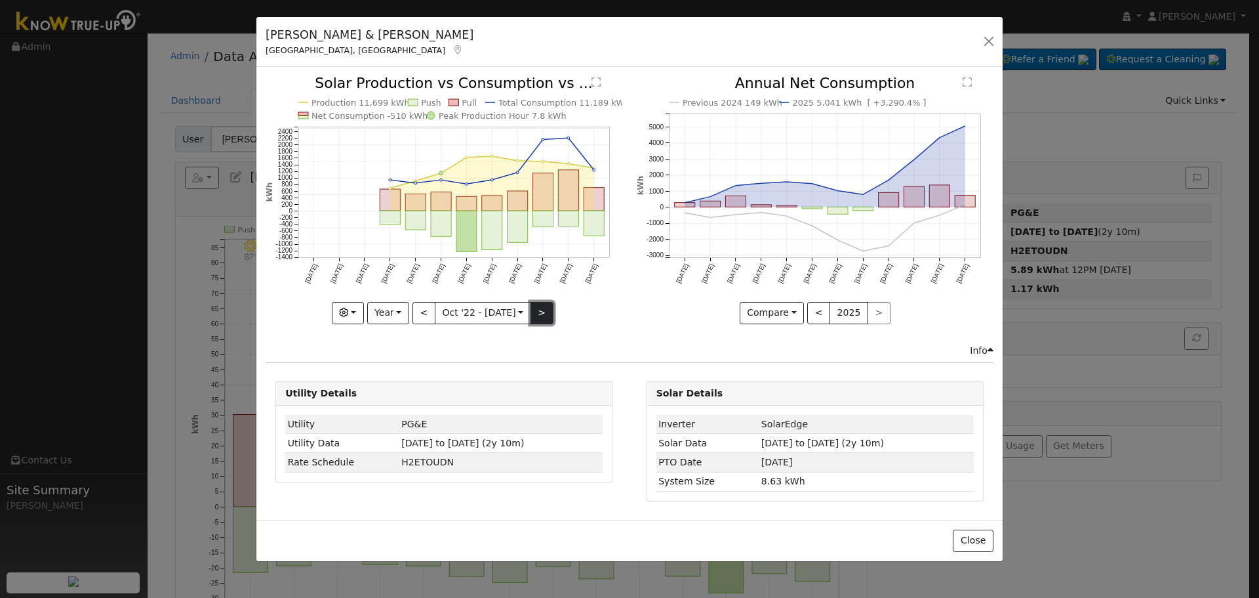
click at [540, 302] on button ">" at bounding box center [542, 313] width 23 height 22
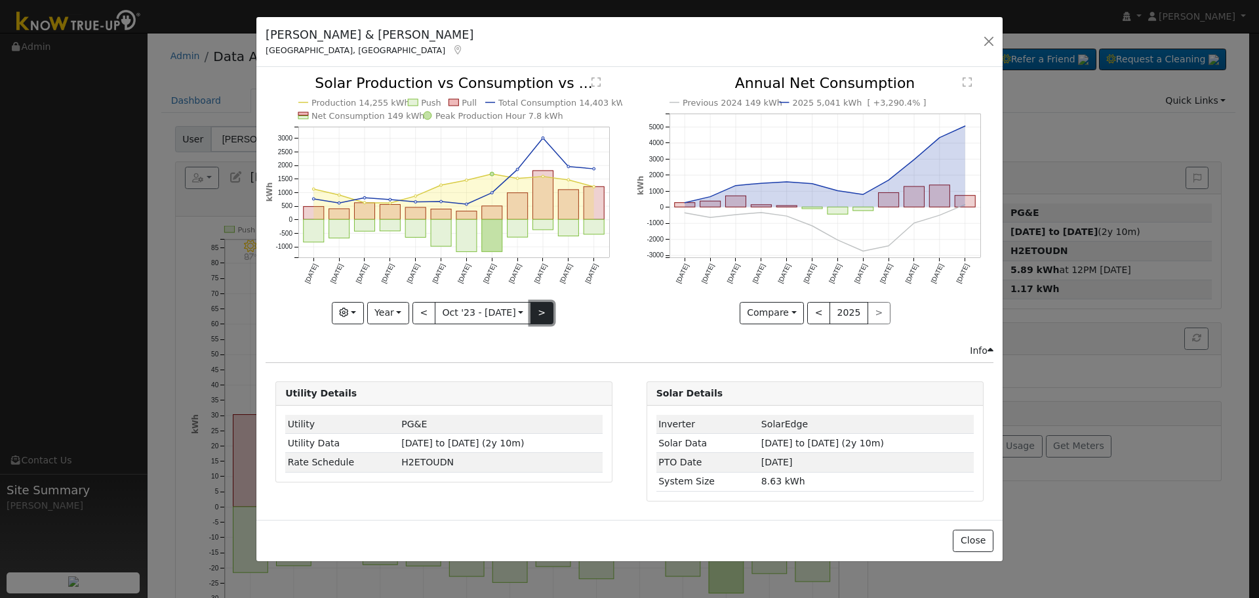
click at [540, 311] on button ">" at bounding box center [542, 313] width 23 height 22
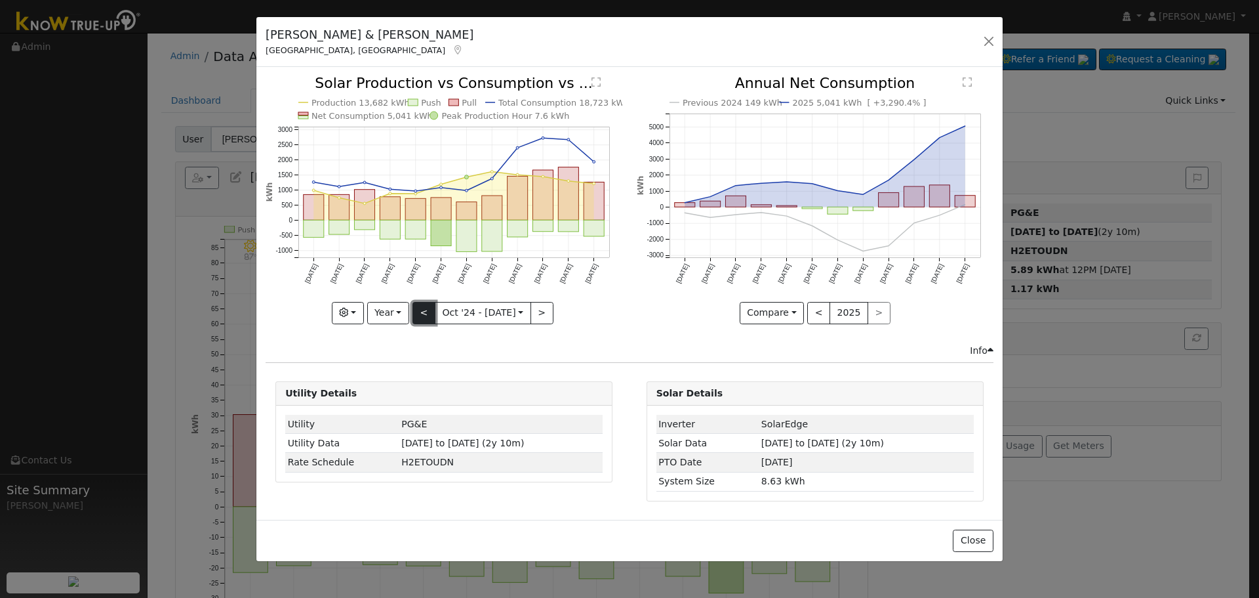
click at [421, 314] on button "<" at bounding box center [424, 313] width 23 height 22
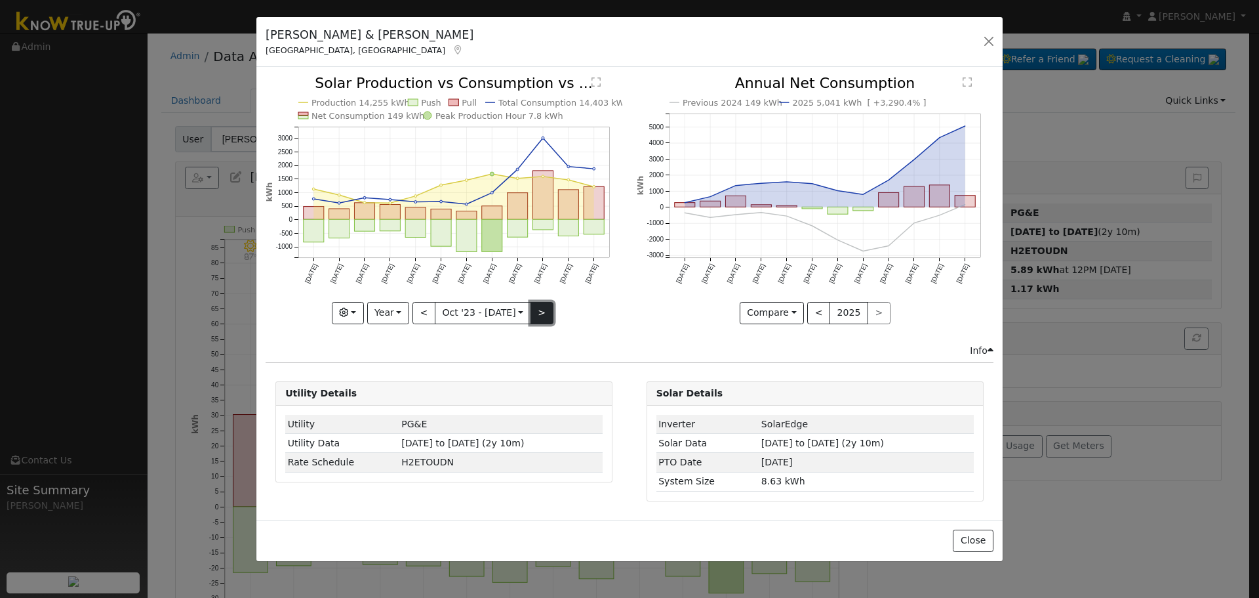
click at [546, 316] on button ">" at bounding box center [542, 313] width 23 height 22
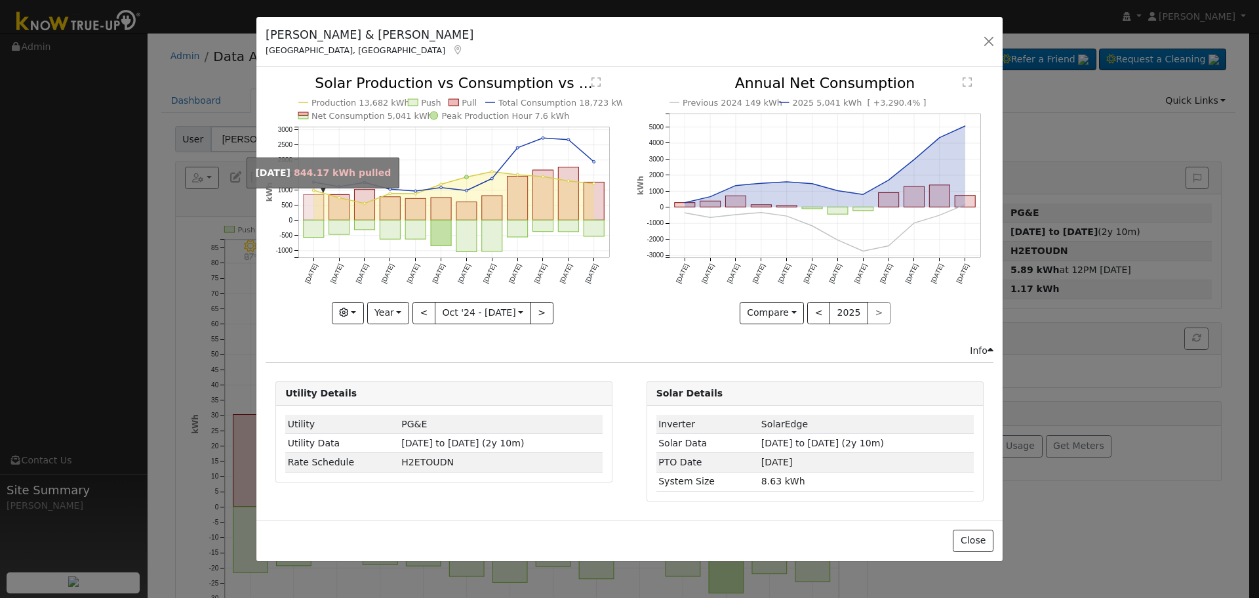
click at [317, 205] on rect "onclick=""" at bounding box center [314, 208] width 20 height 26
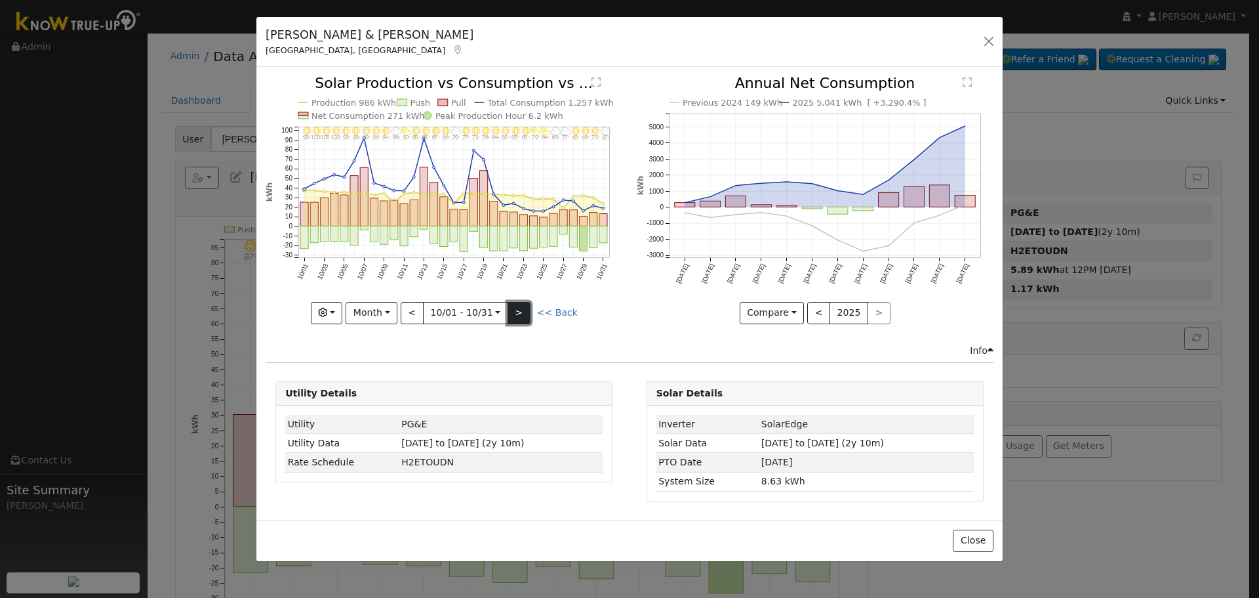
click at [519, 319] on button ">" at bounding box center [519, 313] width 23 height 22
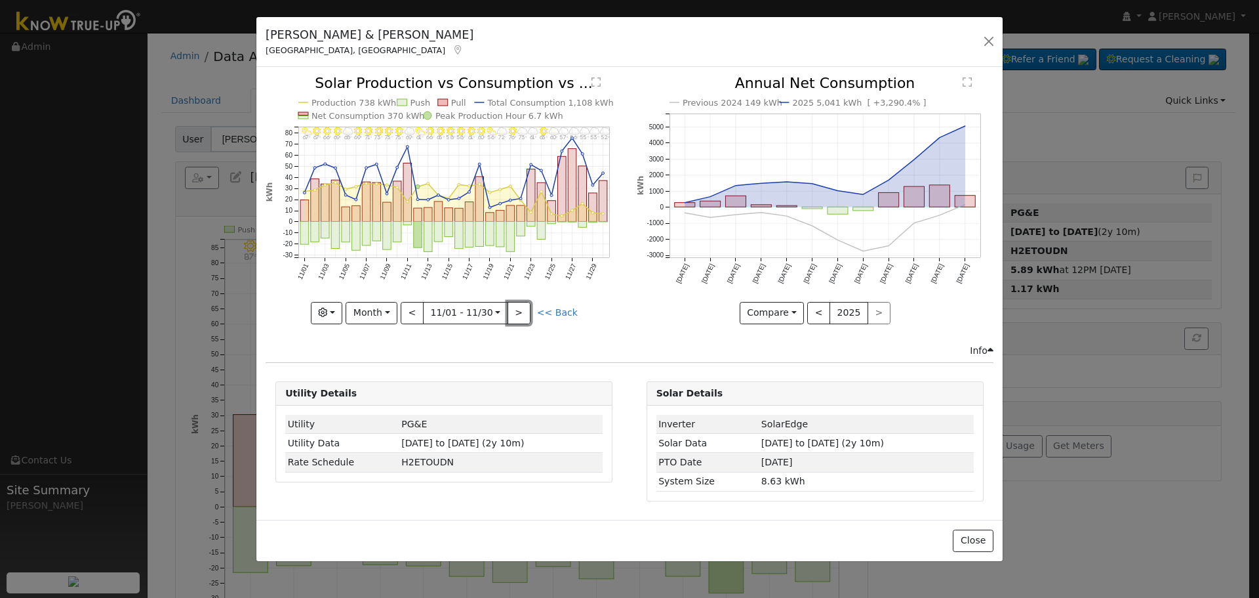
click at [523, 316] on button ">" at bounding box center [519, 313] width 23 height 22
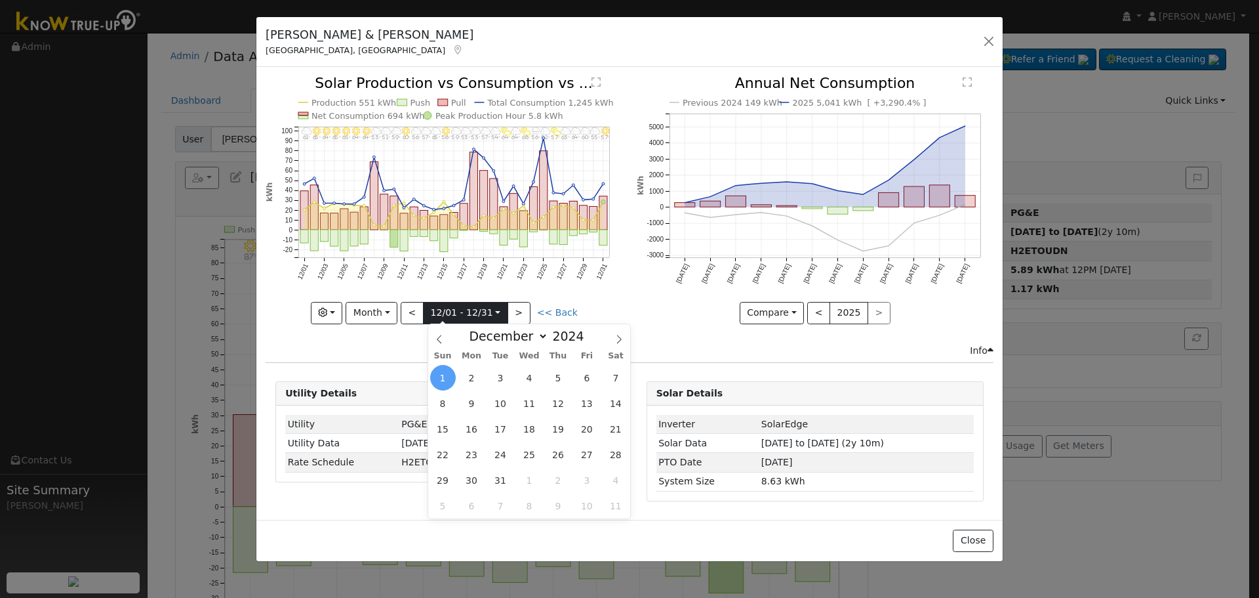
click at [428, 312] on input "[DATE]" at bounding box center [466, 312] width 84 height 21
click at [424, 312] on button "<" at bounding box center [412, 313] width 23 height 22
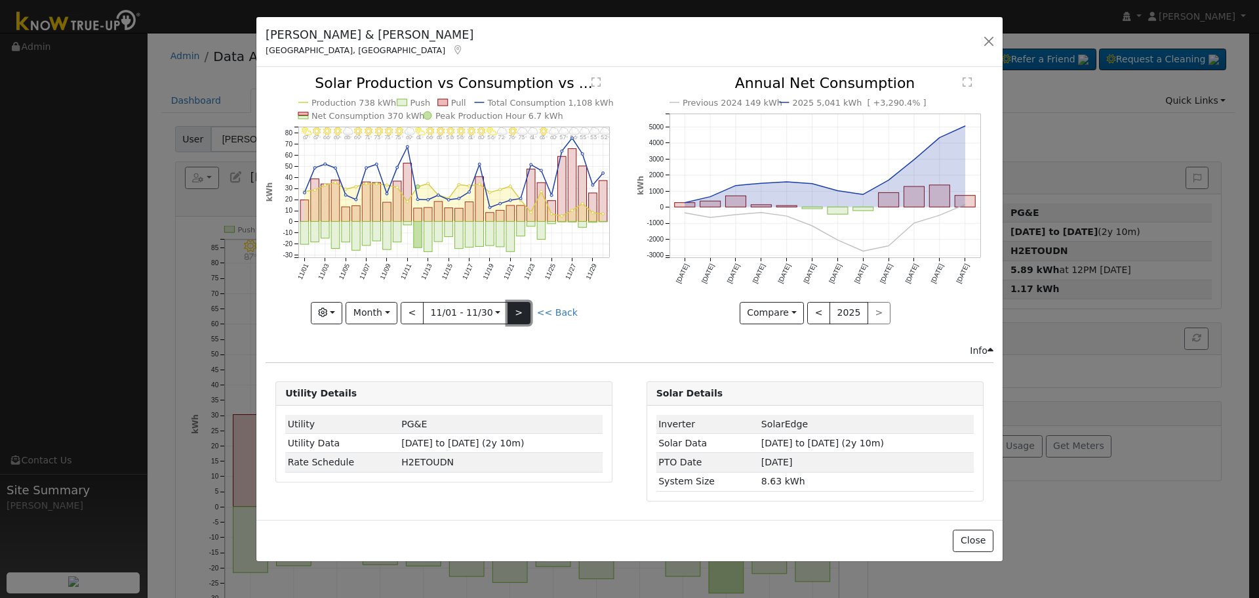
click at [525, 310] on button ">" at bounding box center [519, 313] width 23 height 22
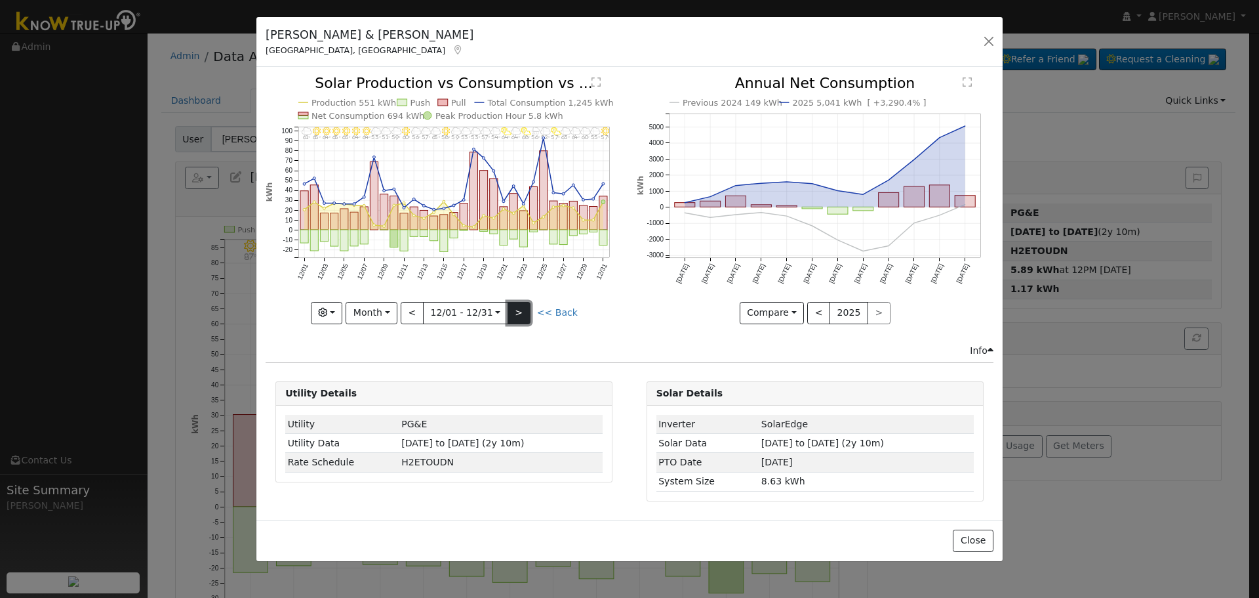
click at [524, 310] on button ">" at bounding box center [519, 313] width 23 height 22
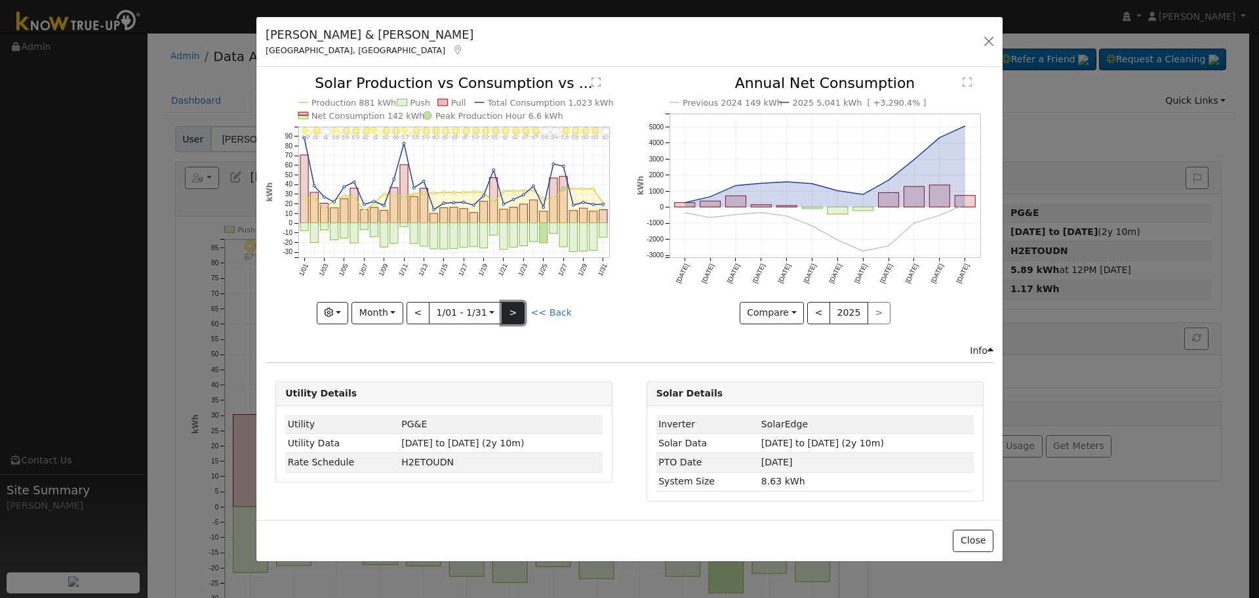
click at [524, 310] on button ">" at bounding box center [513, 313] width 23 height 22
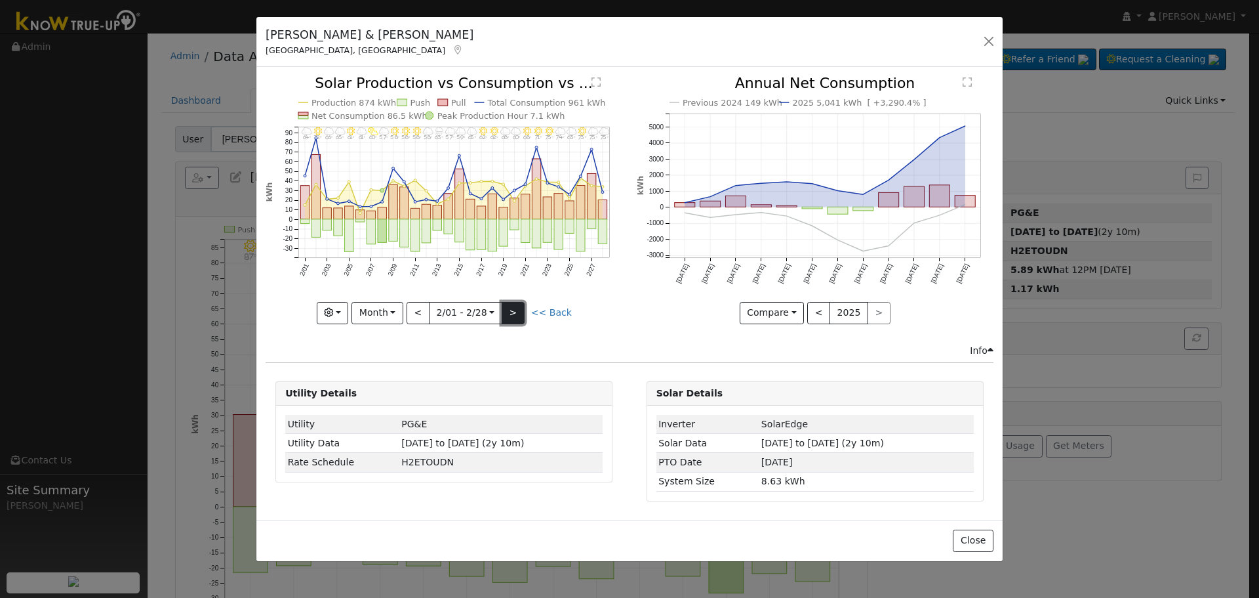
click at [524, 310] on button ">" at bounding box center [513, 313] width 23 height 22
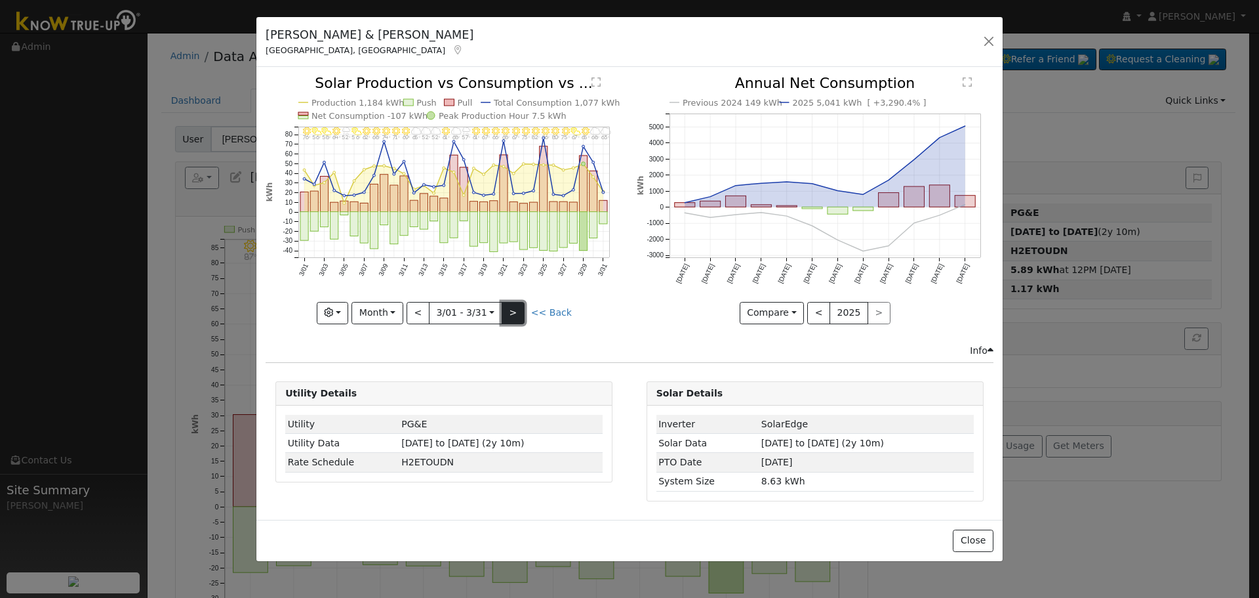
click at [524, 310] on button ">" at bounding box center [513, 313] width 23 height 22
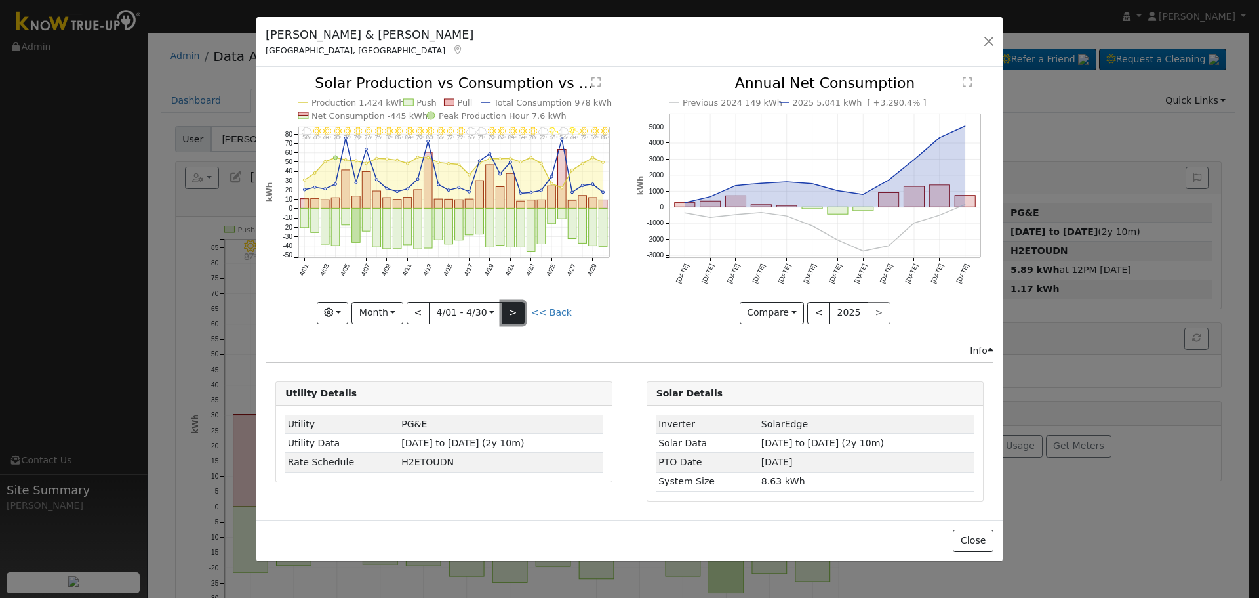
click at [524, 310] on button ">" at bounding box center [513, 313] width 23 height 22
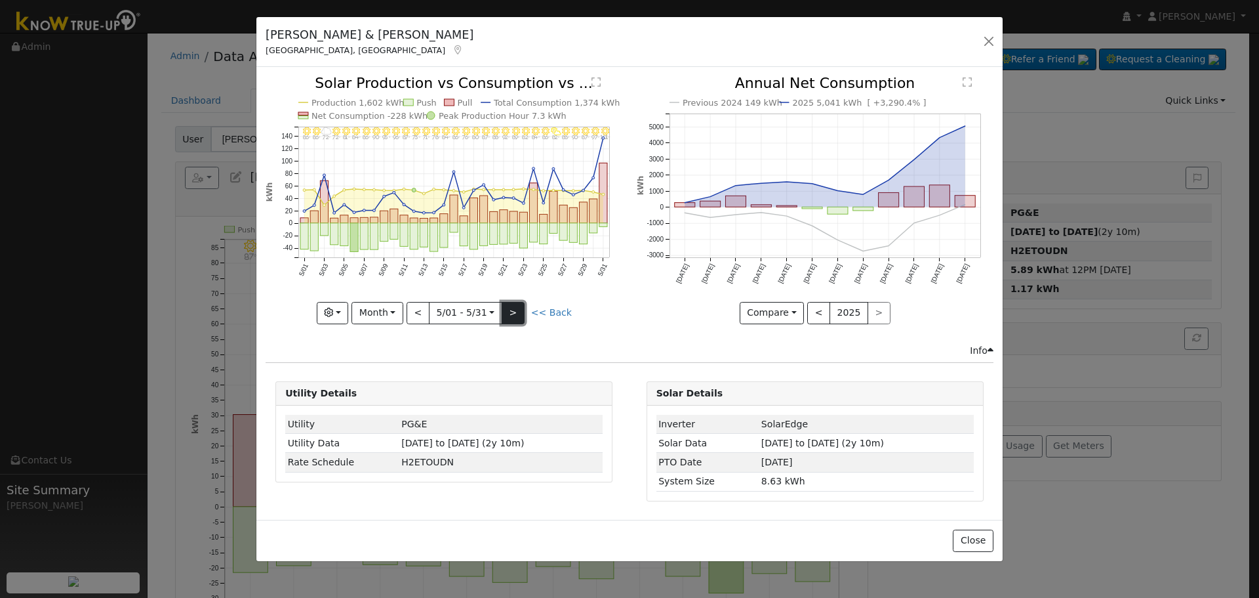
click at [524, 310] on button ">" at bounding box center [513, 313] width 23 height 22
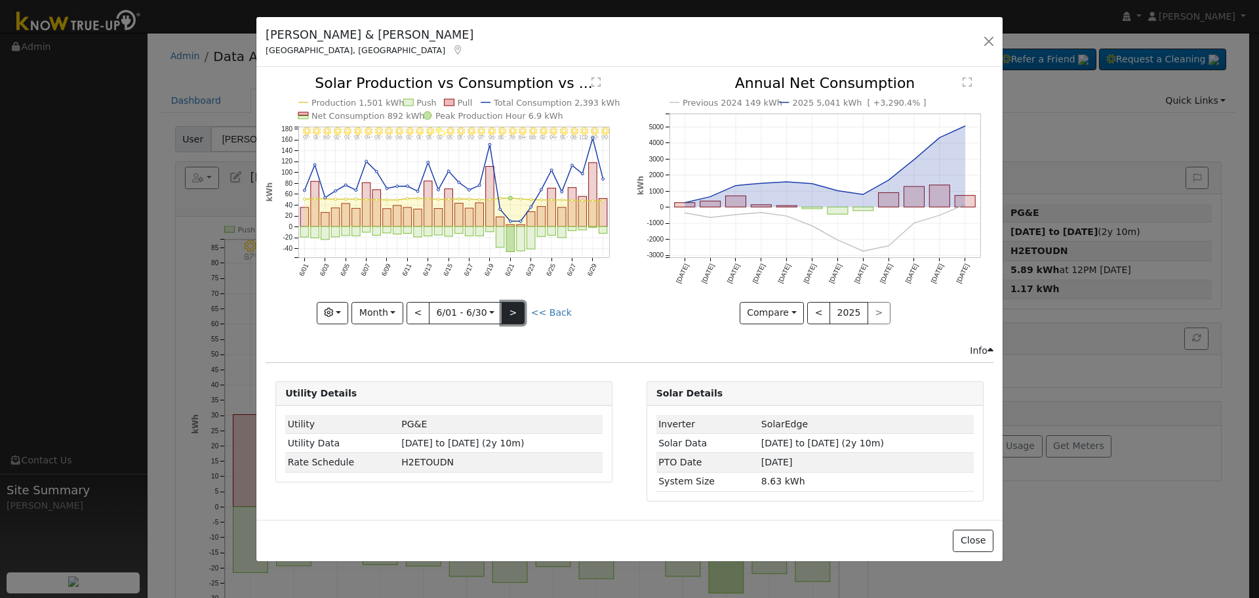
click at [524, 310] on button ">" at bounding box center [513, 313] width 23 height 22
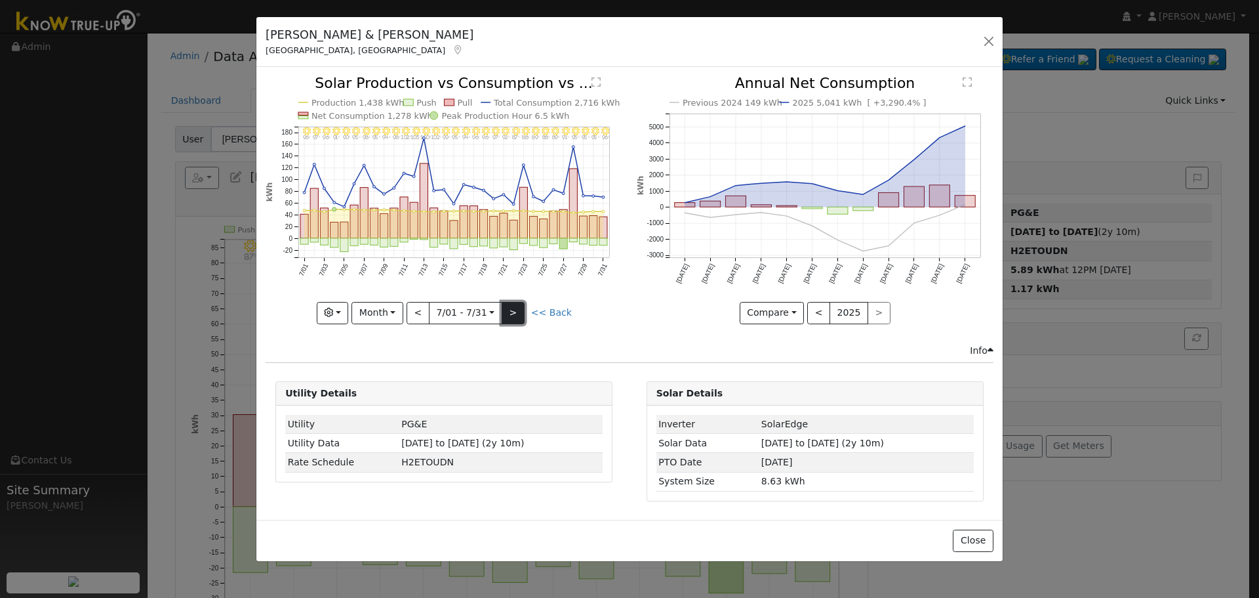
click at [524, 310] on button ">" at bounding box center [513, 313] width 23 height 22
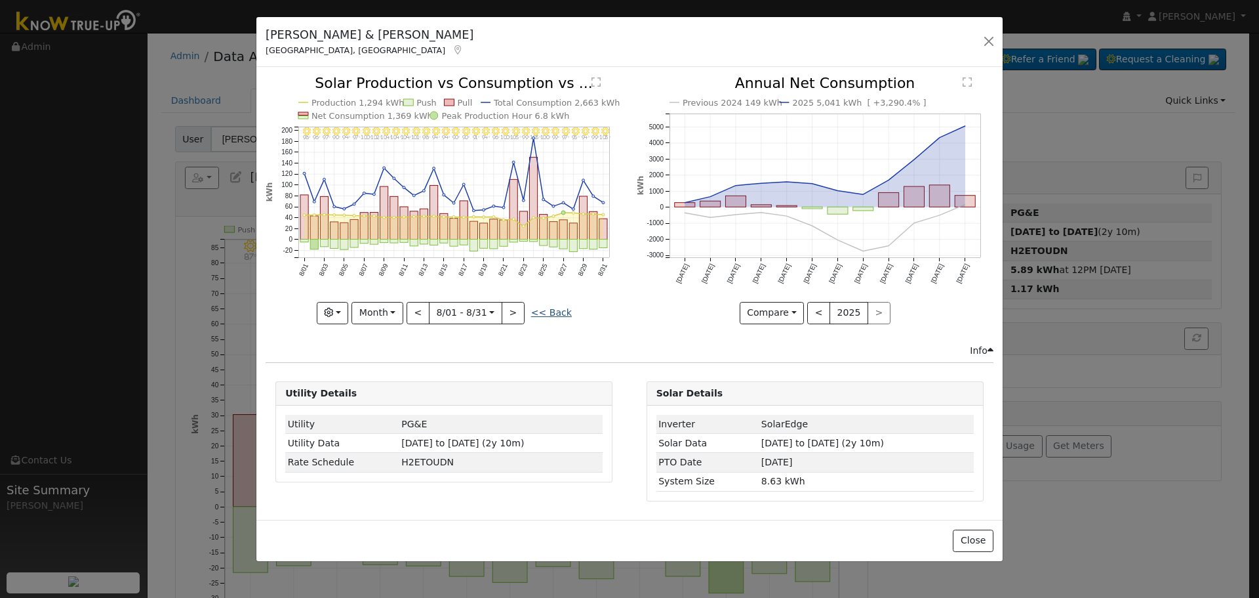
click at [556, 312] on link "<< Back" at bounding box center [551, 312] width 41 height 10
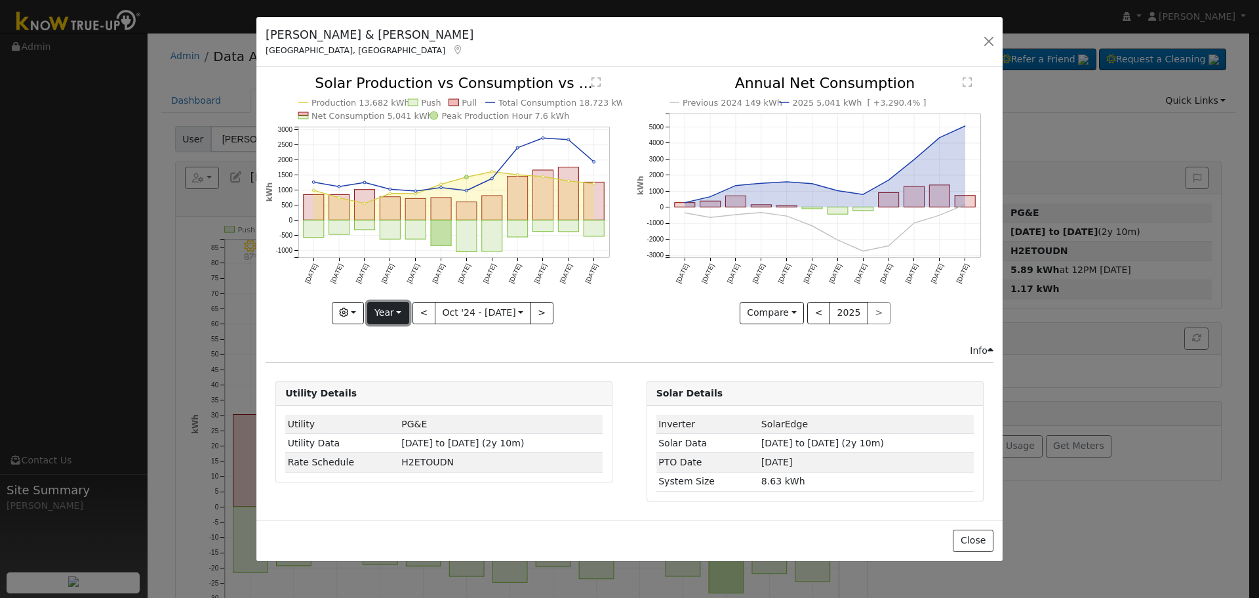
click at [399, 308] on button "Year" at bounding box center [388, 313] width 42 height 22
click at [421, 359] on link "Week" at bounding box center [413, 358] width 91 height 18
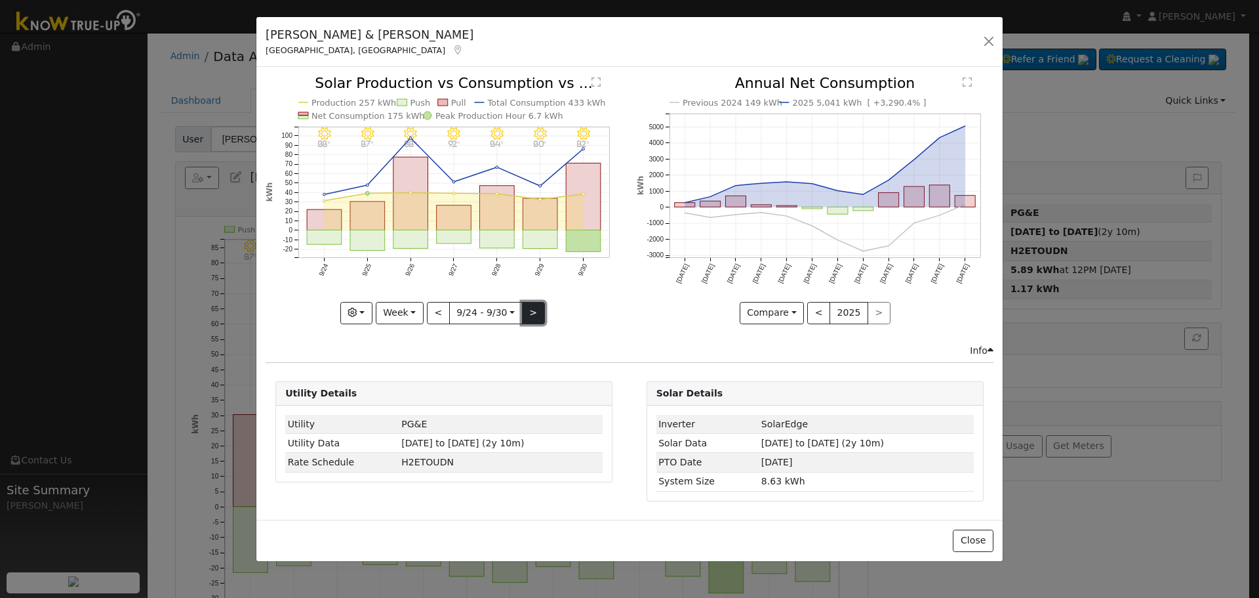
click at [533, 321] on button ">" at bounding box center [533, 313] width 23 height 22
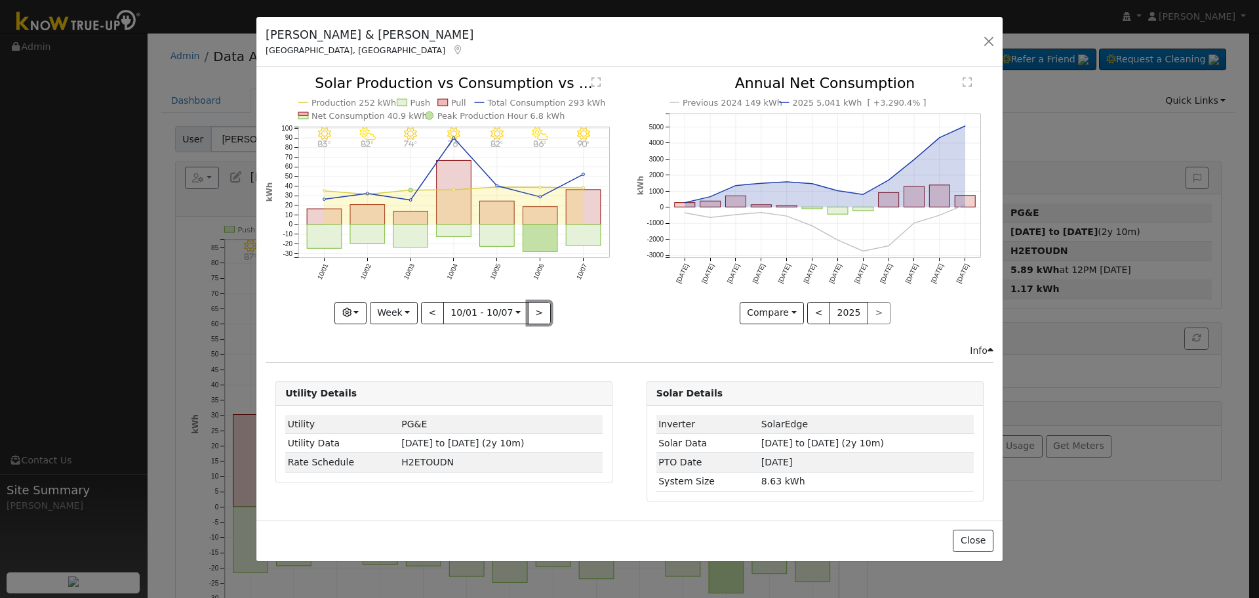
click at [535, 315] on button ">" at bounding box center [539, 313] width 23 height 22
type input "[DATE]"
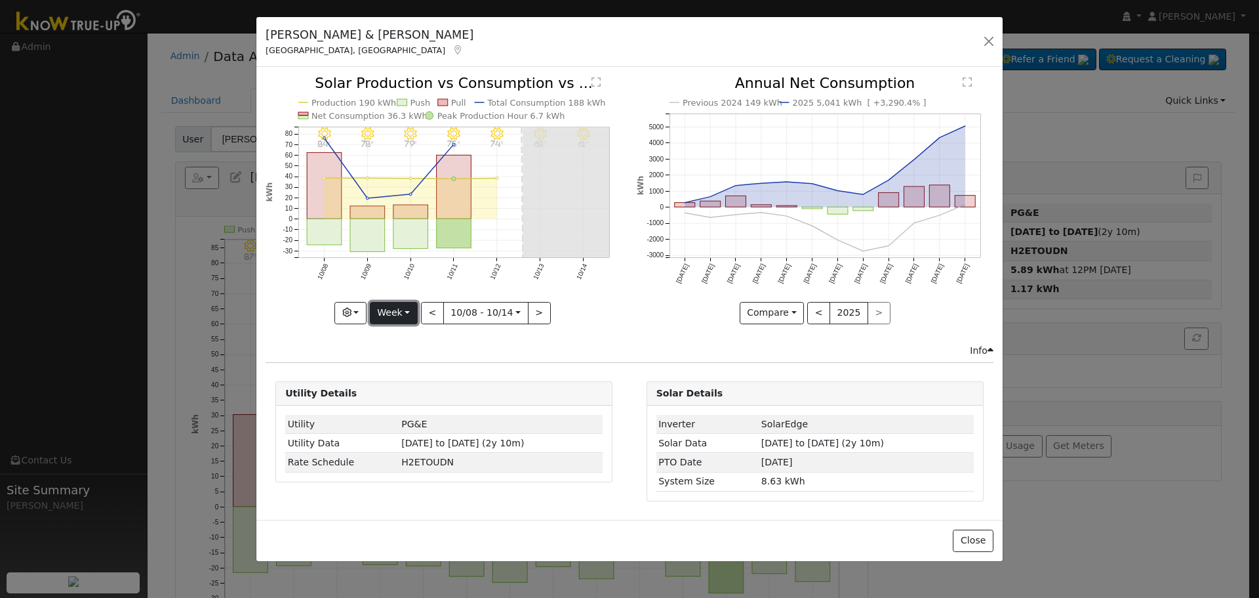
click at [404, 310] on button "Week" at bounding box center [394, 313] width 48 height 22
click at [592, 296] on icon "10/14 - Clear 61° 10/13 - Clear 68° 10/12 - Clear 74° 10/11 - Clear 75° 10/10 -…" at bounding box center [444, 199] width 357 height 246
click at [405, 312] on button "Week" at bounding box center [394, 313] width 48 height 22
click at [594, 331] on div "10/14 - Clear 61° 10/13 - Clear 68° 10/12 - Clear 74° 10/11 - Clear 75° 10/10 -…" at bounding box center [444, 209] width 371 height 267
click at [994, 43] on button "button" at bounding box center [989, 41] width 18 height 18
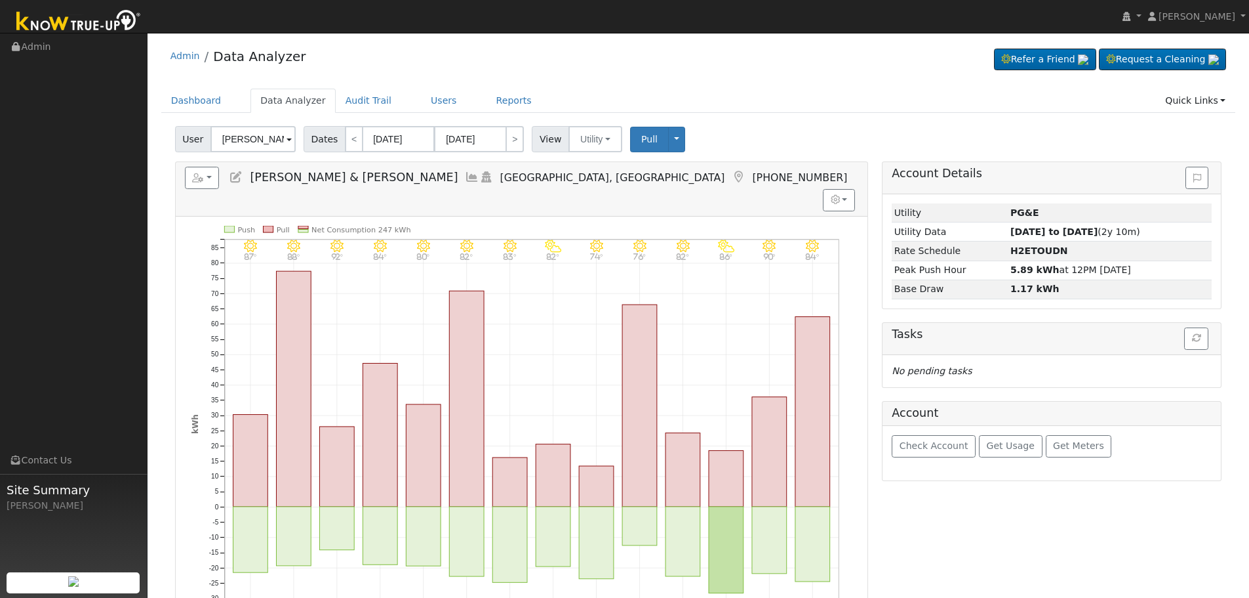
click at [231, 175] on icon at bounding box center [236, 177] width 14 height 12
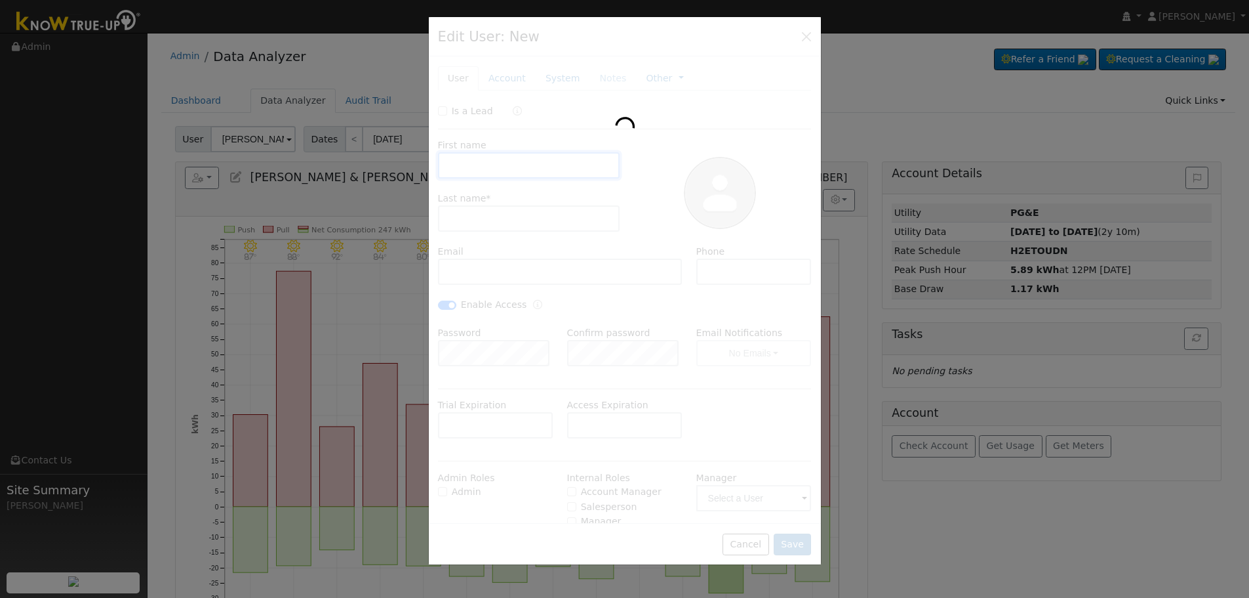
type input "[PERSON_NAME] & [PERSON_NAME]"
type input "[PERSON_NAME]"
type input "[EMAIL_ADDRESS][DOMAIN_NAME]"
type input "559.470.8360"
checkbox input "true"
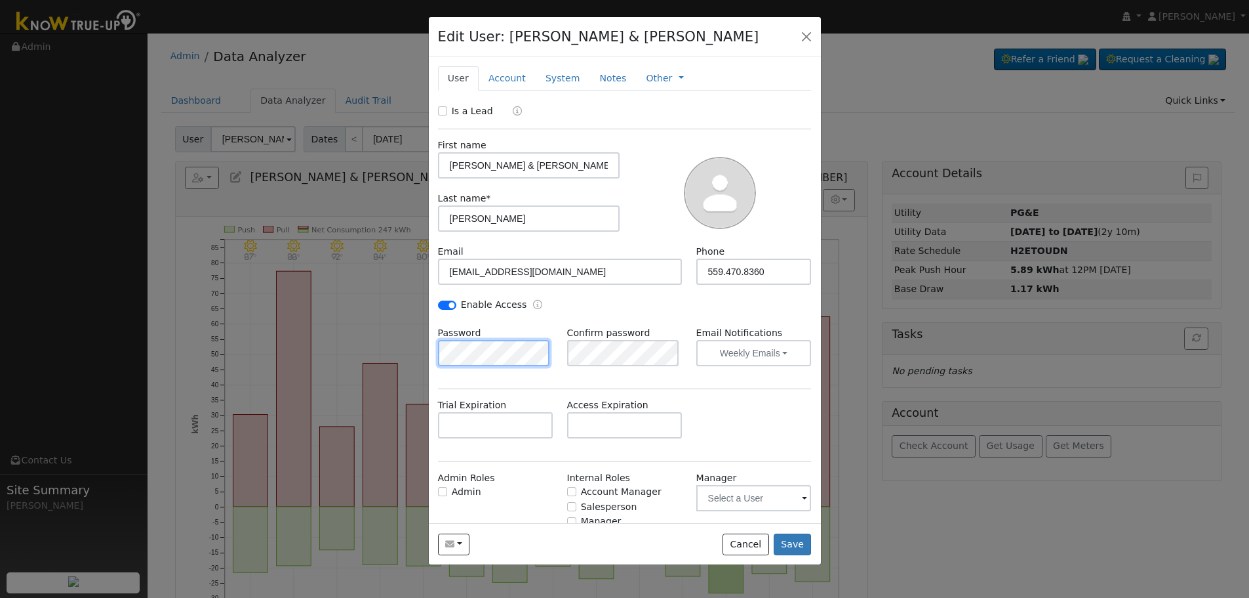
click at [380, 369] on div "Edit User: [PERSON_NAME] & [PERSON_NAME] Default Account Default Account [STREE…" at bounding box center [624, 299] width 1249 height 598
click at [789, 543] on button "Save" at bounding box center [793, 544] width 38 height 22
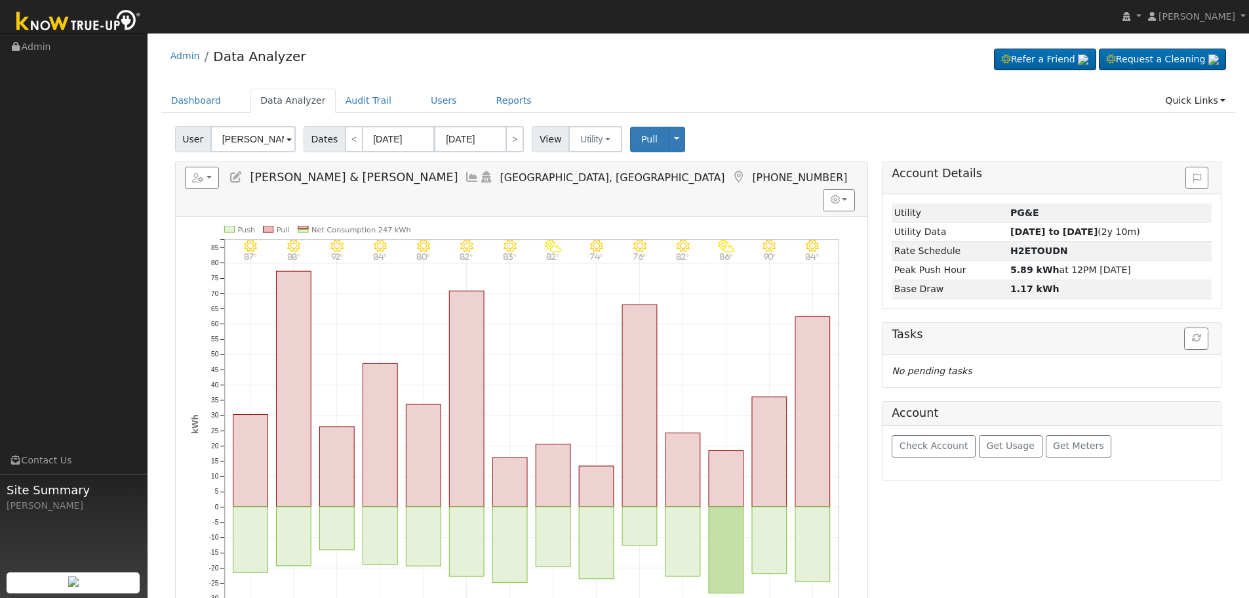
click at [465, 173] on icon at bounding box center [472, 177] width 14 height 12
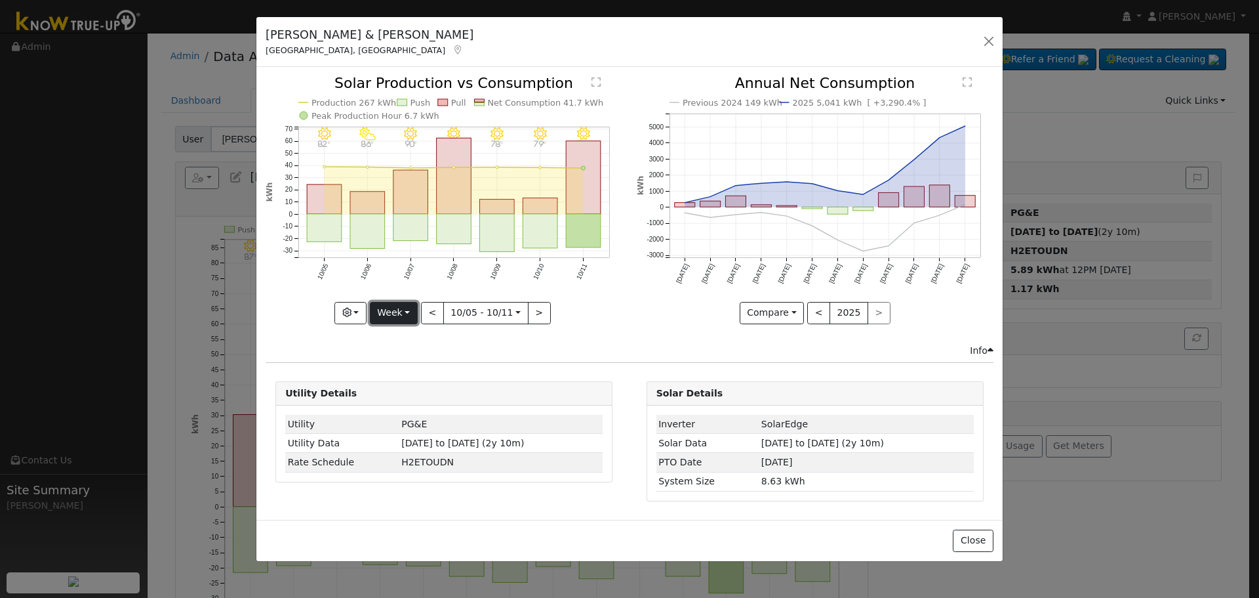
click at [400, 307] on button "Week" at bounding box center [394, 313] width 48 height 22
click at [420, 397] on link "Year" at bounding box center [416, 395] width 91 height 18
type input "[DATE]"
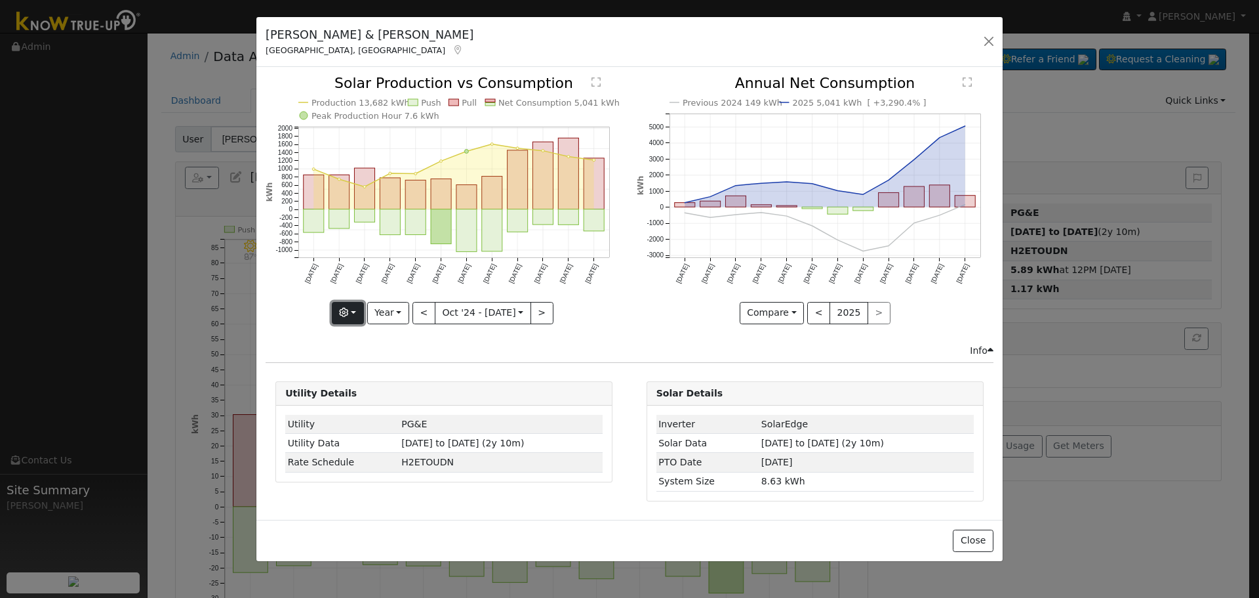
click at [346, 312] on icon "button" at bounding box center [343, 312] width 9 height 9
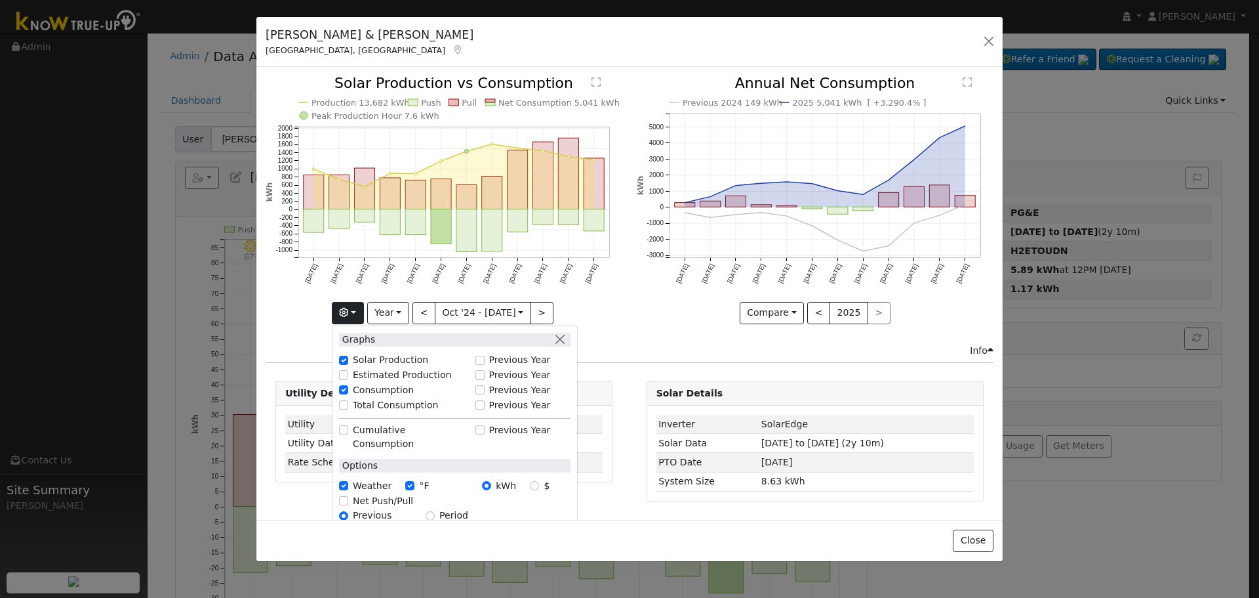
click at [363, 405] on label "Total Consumption" at bounding box center [396, 405] width 86 height 14
click at [348, 405] on input "Total Consumption" at bounding box center [343, 404] width 9 height 9
checkbox input "true"
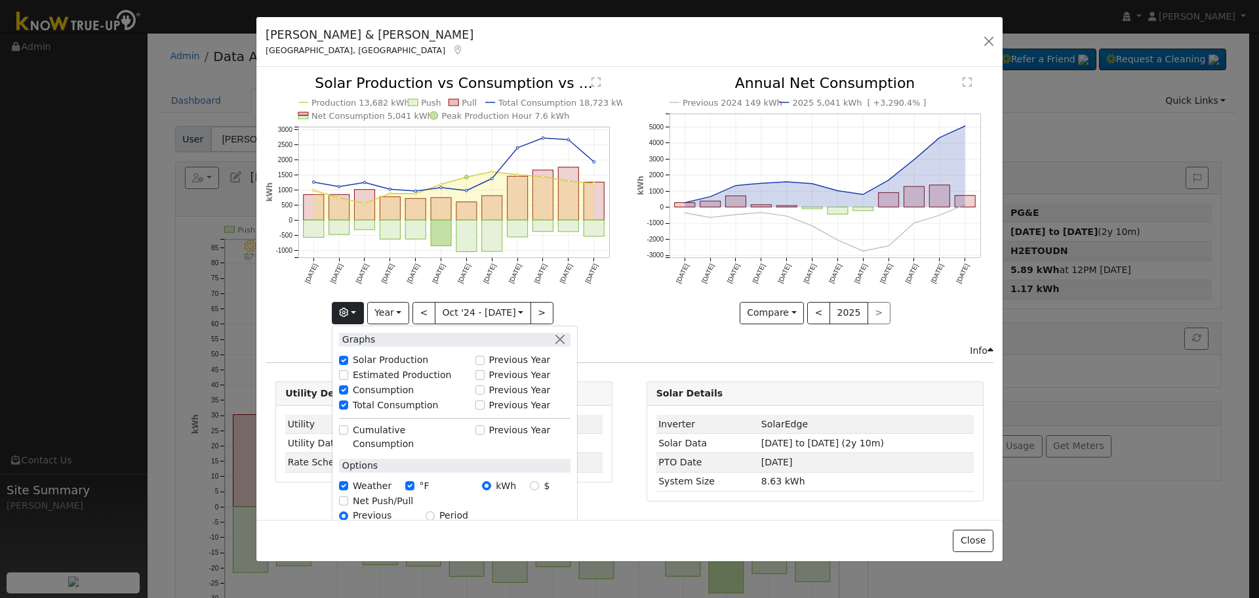
click at [319, 327] on div "Production 13,682 kWh Push Pull Total Consumption 18,723 kWh Net Consumption 5,…" at bounding box center [444, 209] width 371 height 267
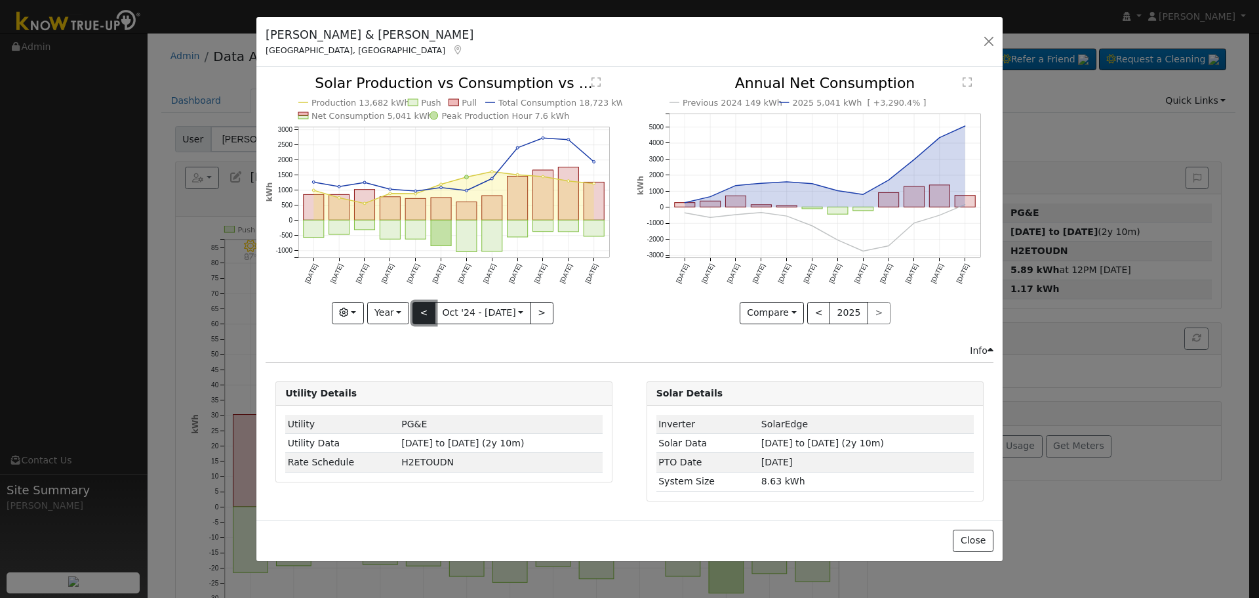
click at [425, 308] on button "<" at bounding box center [424, 313] width 23 height 22
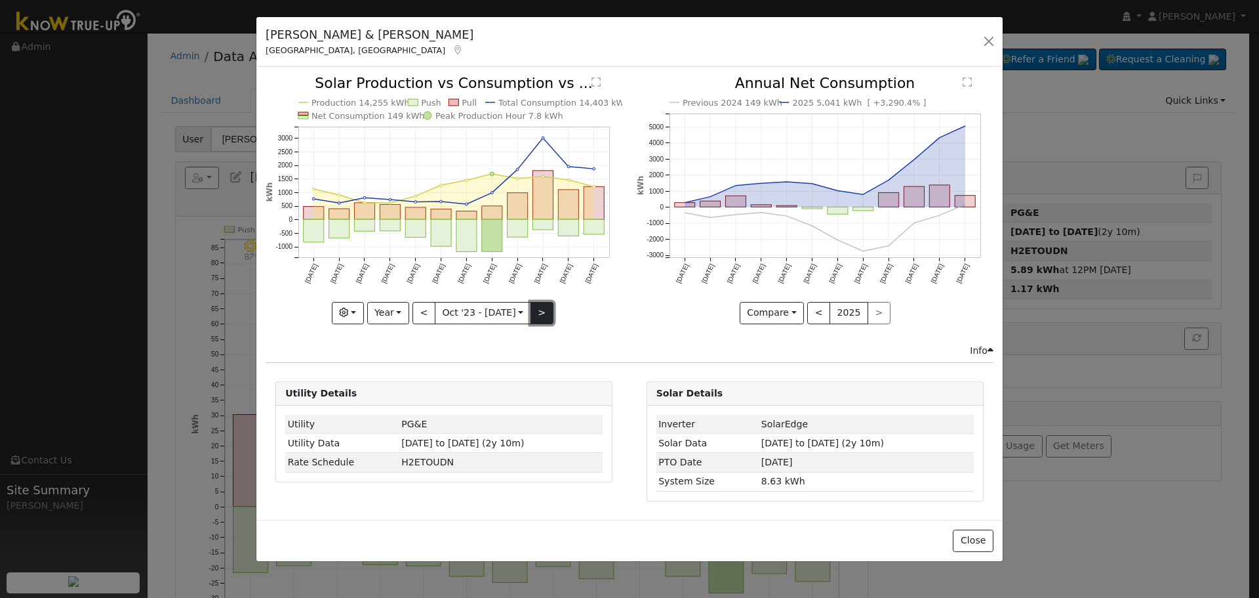
click at [538, 309] on button ">" at bounding box center [542, 313] width 23 height 22
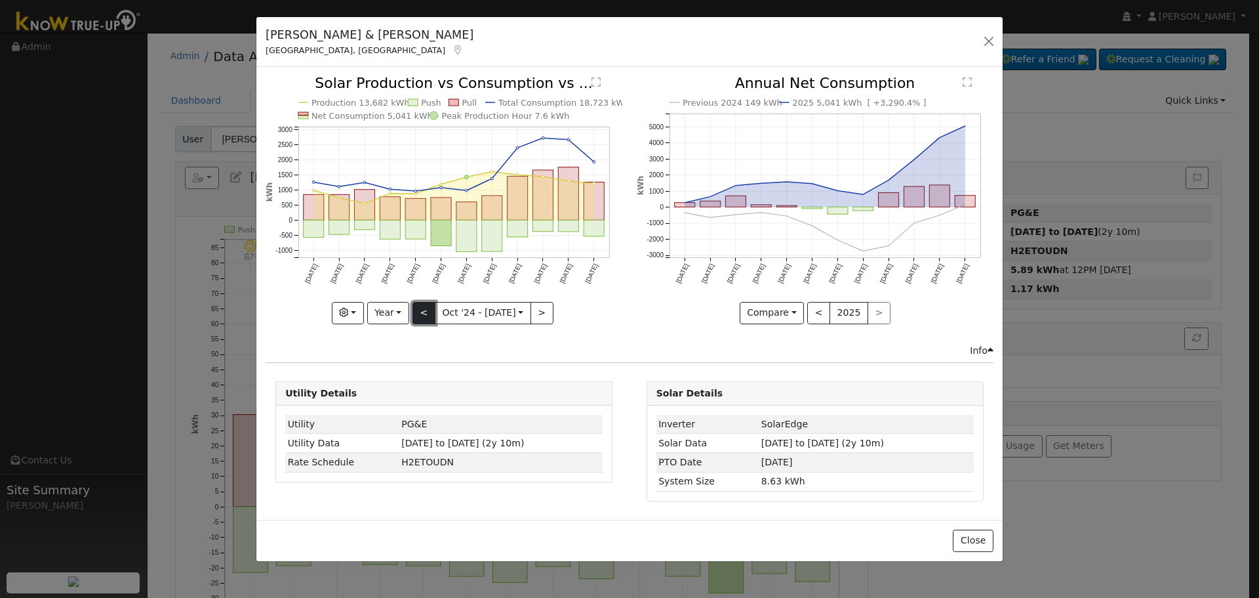
click at [427, 308] on button "<" at bounding box center [424, 313] width 23 height 22
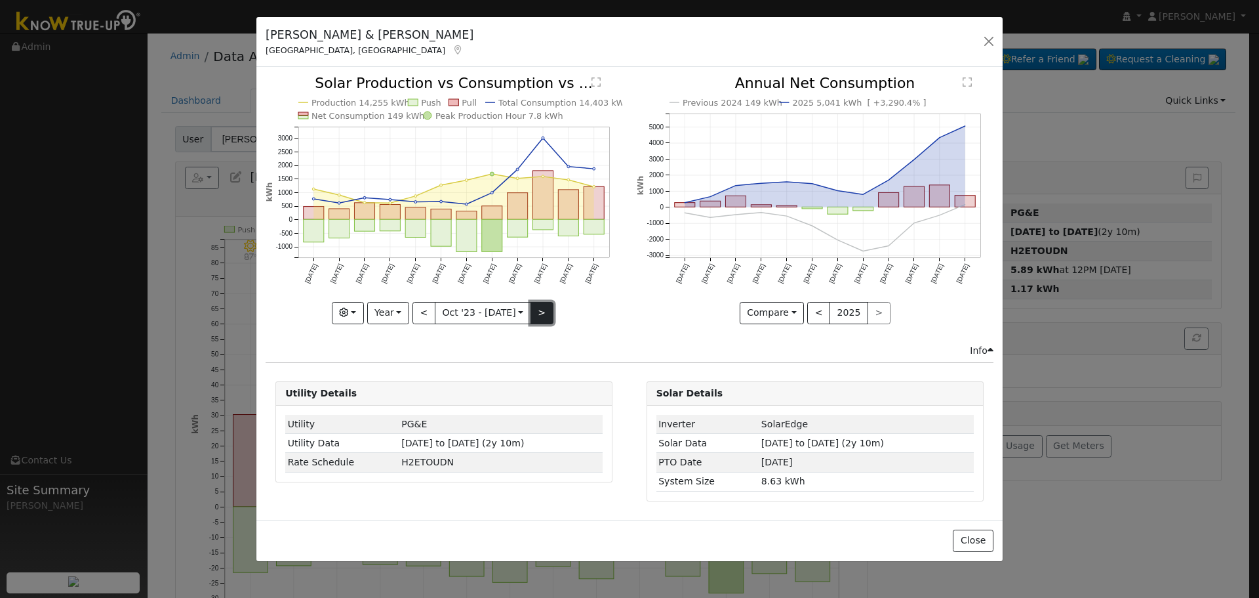
click at [537, 306] on button ">" at bounding box center [542, 313] width 23 height 22
type input "[DATE]"
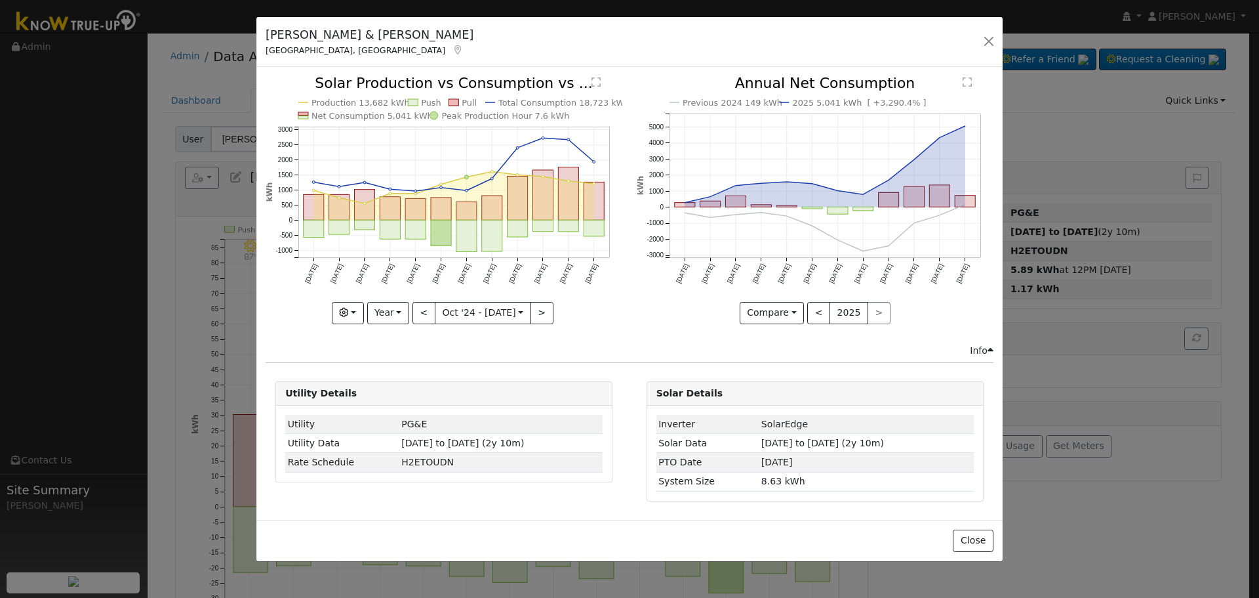
click at [452, 48] on icon at bounding box center [458, 49] width 12 height 9
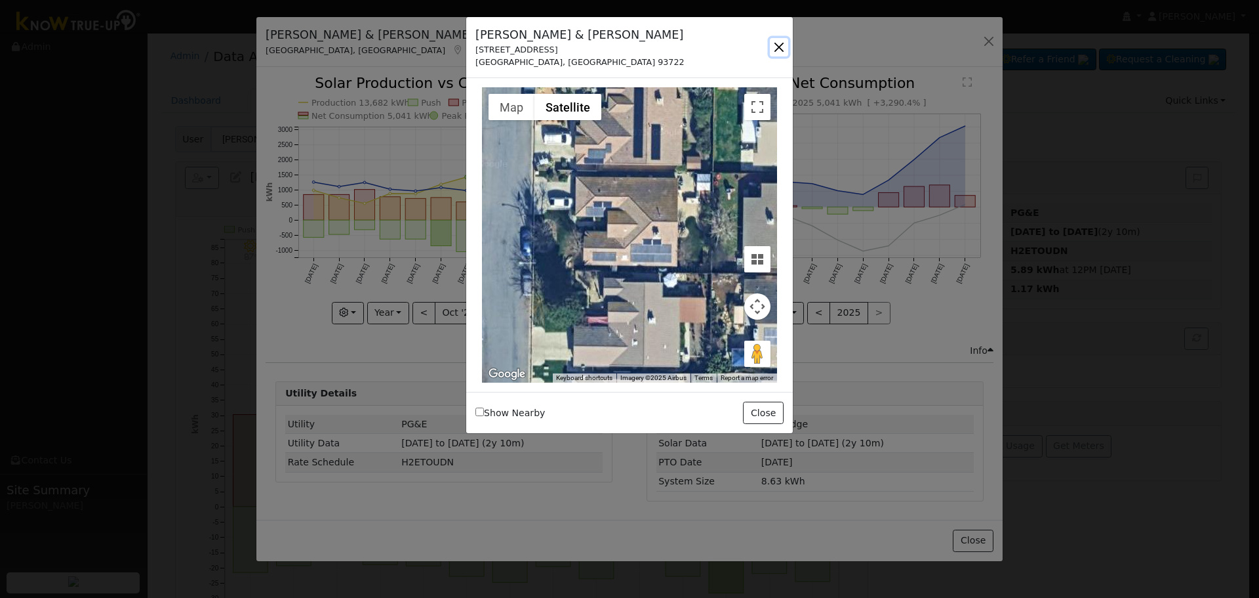
click at [781, 49] on button "button" at bounding box center [779, 47] width 18 height 18
